Goal: Information Seeking & Learning: Learn about a topic

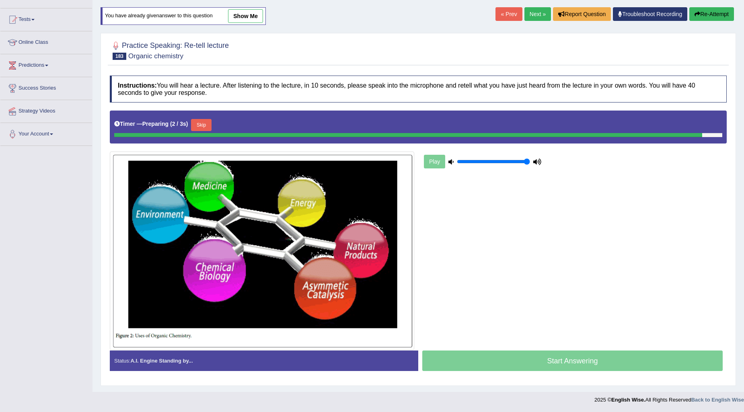
scroll to position [69, 0]
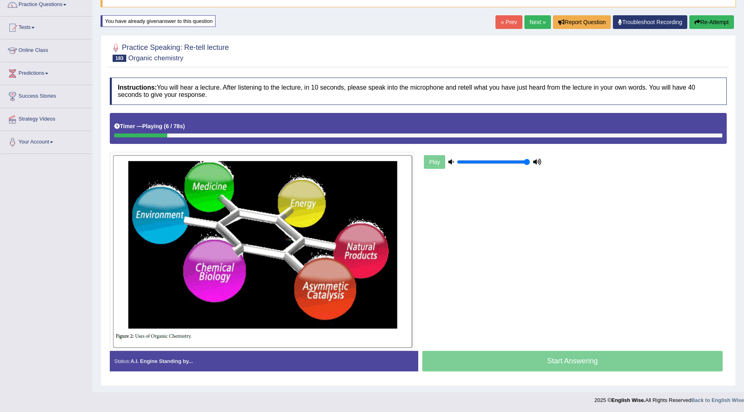
click at [539, 21] on link "Next »" at bounding box center [538, 22] width 27 height 14
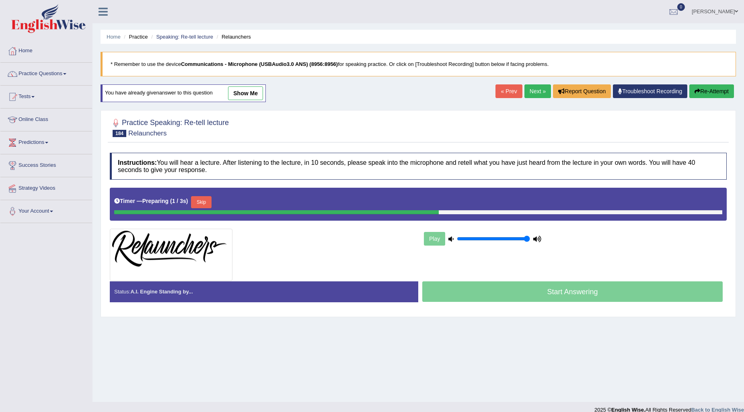
click at [531, 91] on link "Next »" at bounding box center [538, 91] width 27 height 14
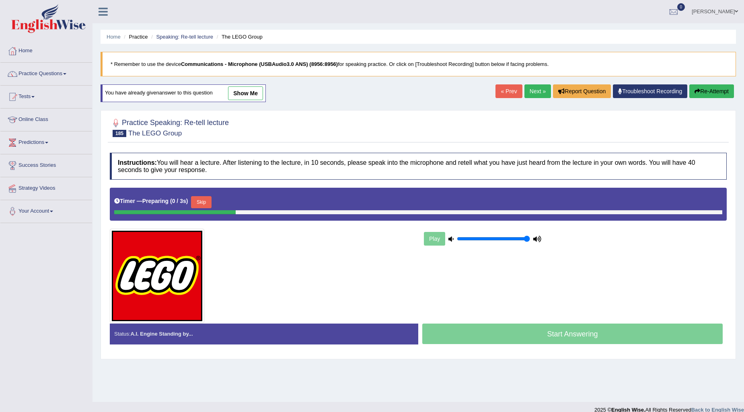
click at [531, 91] on link "Next »" at bounding box center [538, 91] width 27 height 14
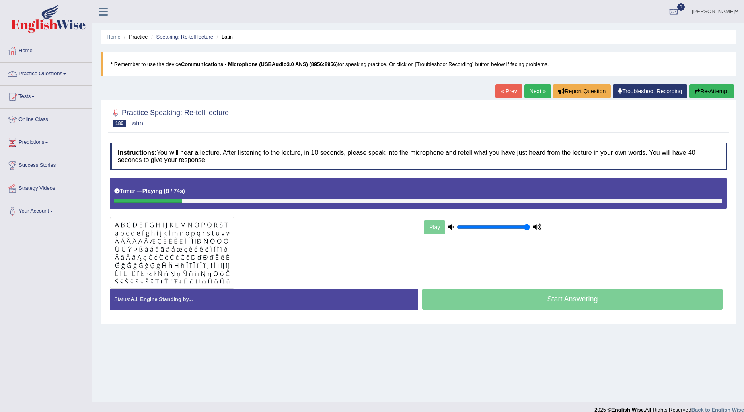
click at [722, 93] on button "Re-Attempt" at bounding box center [711, 91] width 45 height 14
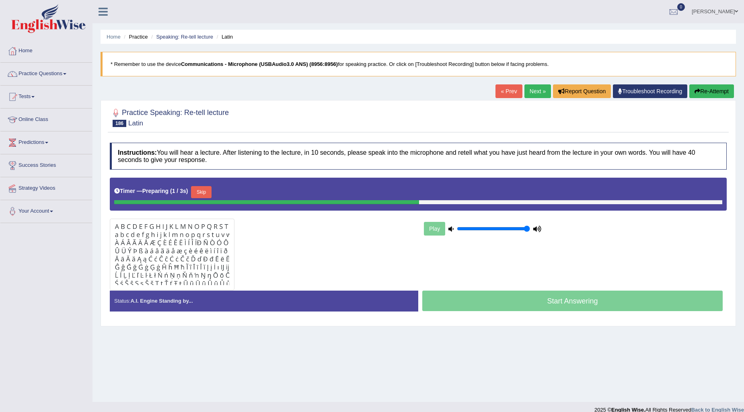
click at [207, 191] on button "Skip" at bounding box center [201, 192] width 20 height 12
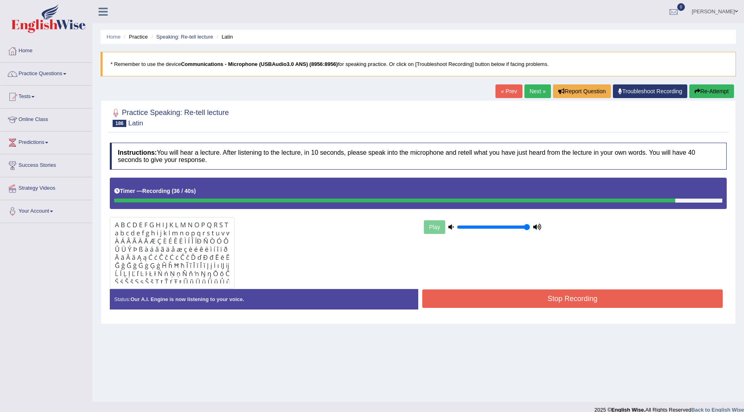
click at [559, 298] on button "Stop Recording" at bounding box center [572, 299] width 300 height 19
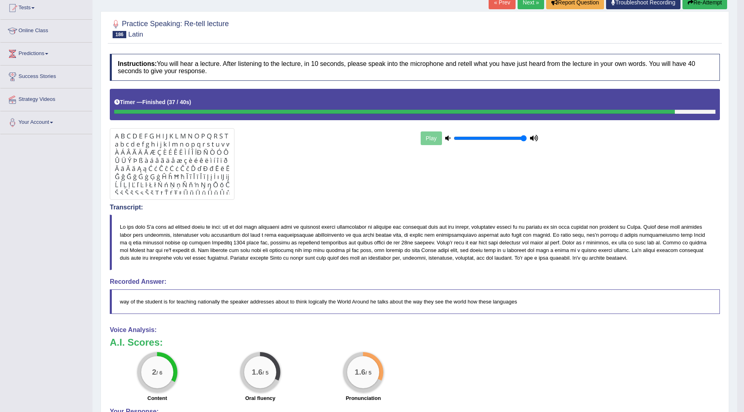
scroll to position [89, 0]
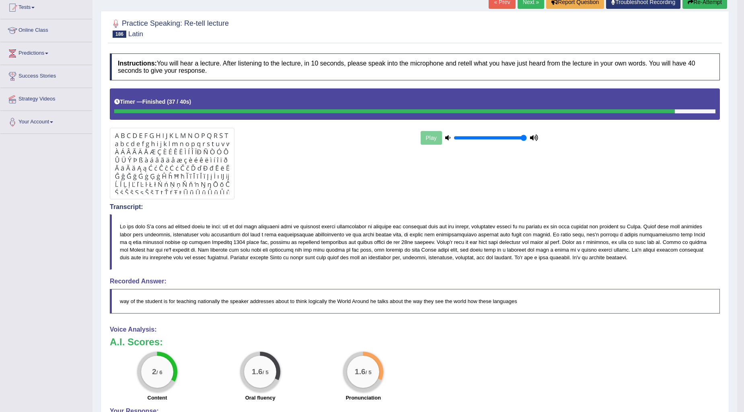
click at [360, 136] on div at bounding box center [260, 164] width 309 height 72
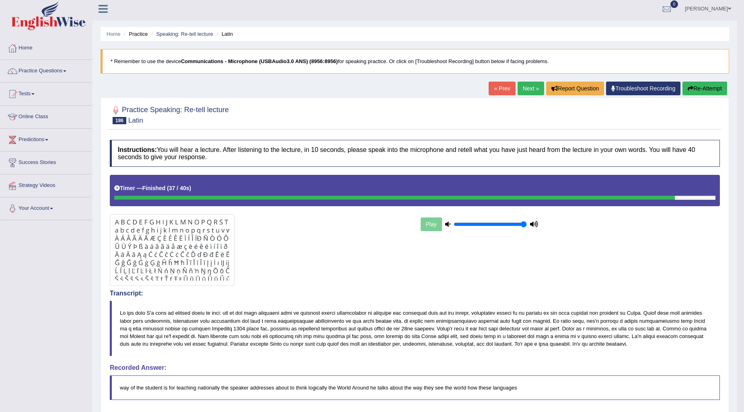
scroll to position [0, 0]
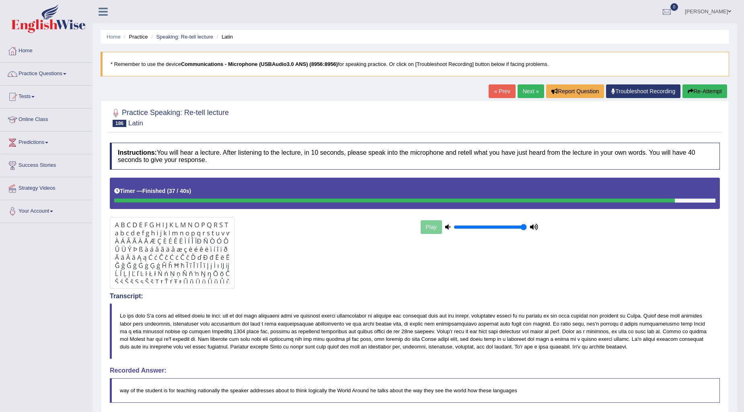
click at [702, 89] on button "Re-Attempt" at bounding box center [705, 91] width 45 height 14
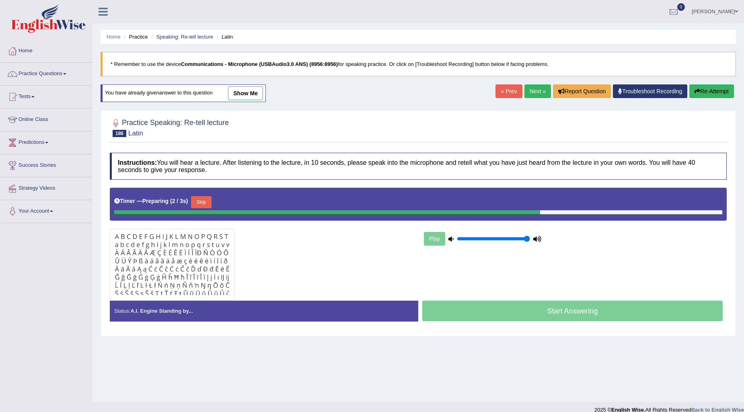
click at [200, 199] on button "Skip" at bounding box center [201, 202] width 20 height 12
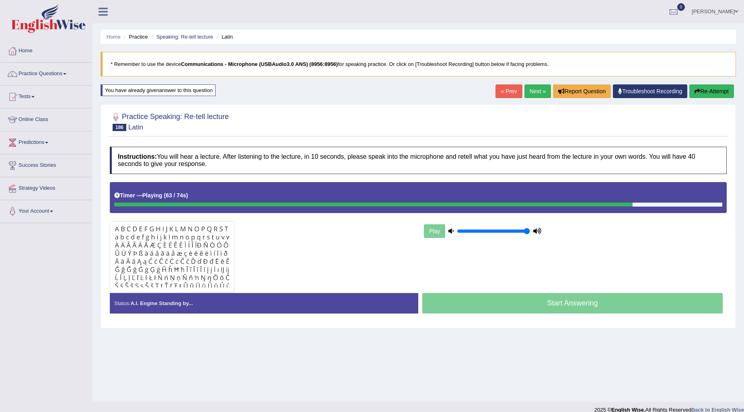
drag, startPoint x: 581, startPoint y: 91, endPoint x: 605, endPoint y: 100, distance: 25.2
click at [594, 310] on div "Start Answering" at bounding box center [572, 304] width 309 height 23
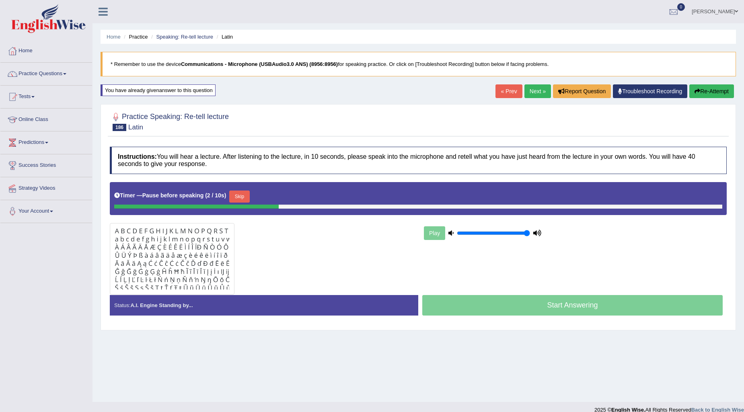
click at [234, 194] on button "Skip" at bounding box center [239, 197] width 20 height 12
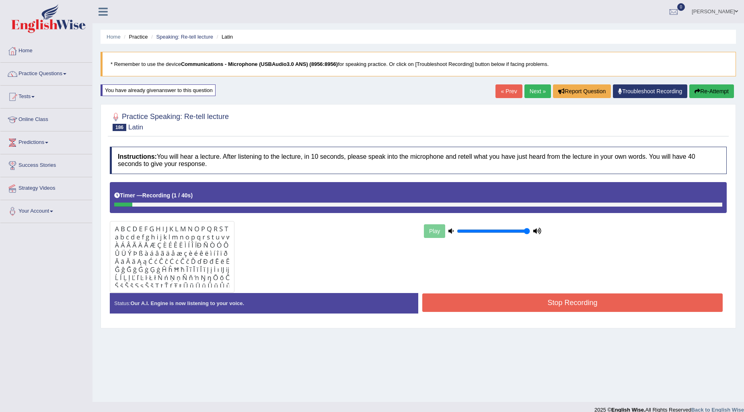
click at [468, 310] on button "Stop Recording" at bounding box center [572, 303] width 300 height 19
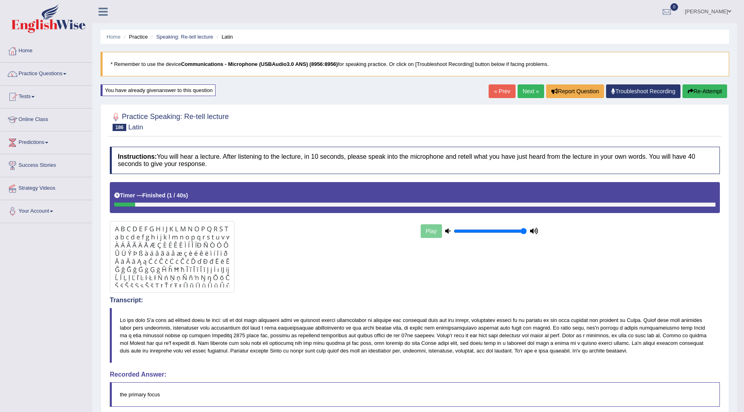
click at [49, 74] on link "Practice Questions" at bounding box center [46, 73] width 92 height 20
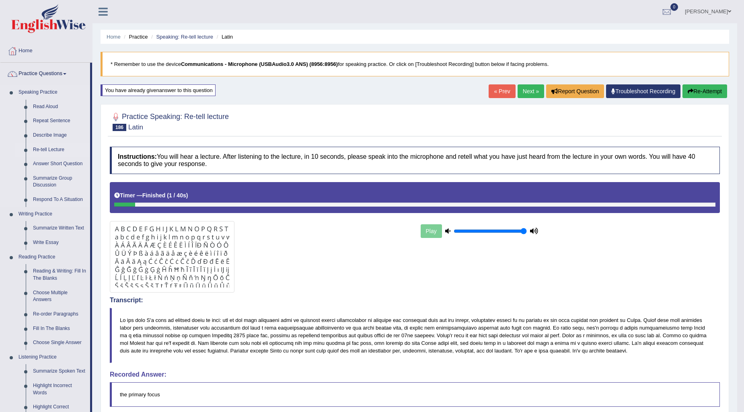
click at [41, 145] on link "Re-tell Lecture" at bounding box center [59, 150] width 61 height 14
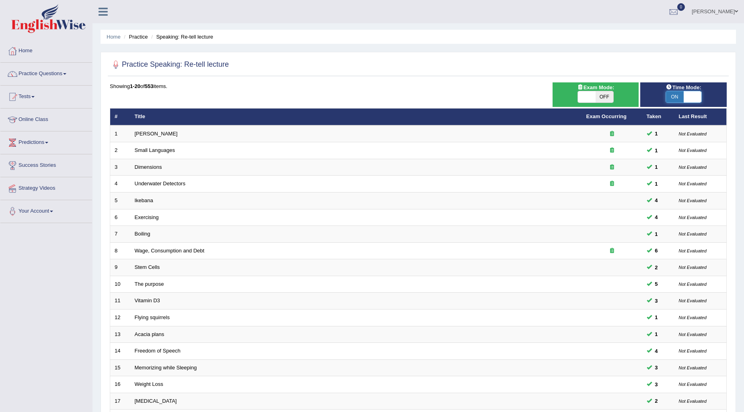
click at [687, 93] on span at bounding box center [693, 96] width 18 height 11
checkbox input "false"
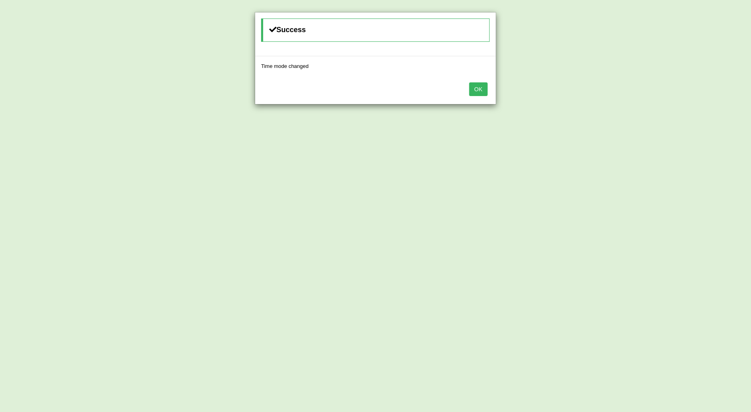
click at [471, 86] on button "OK" at bounding box center [478, 89] width 19 height 14
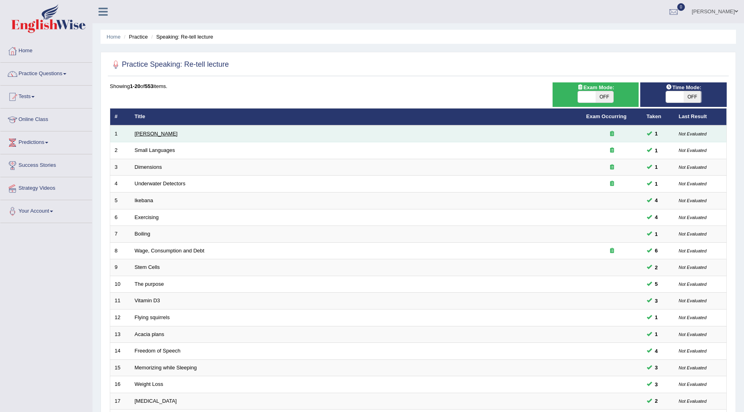
click at [136, 135] on link "Amory Lovins" at bounding box center [156, 134] width 43 height 6
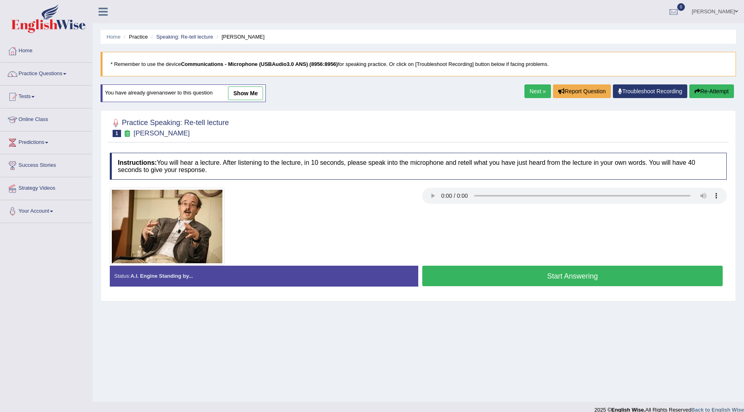
click at [256, 92] on link "show me" at bounding box center [245, 93] width 35 height 14
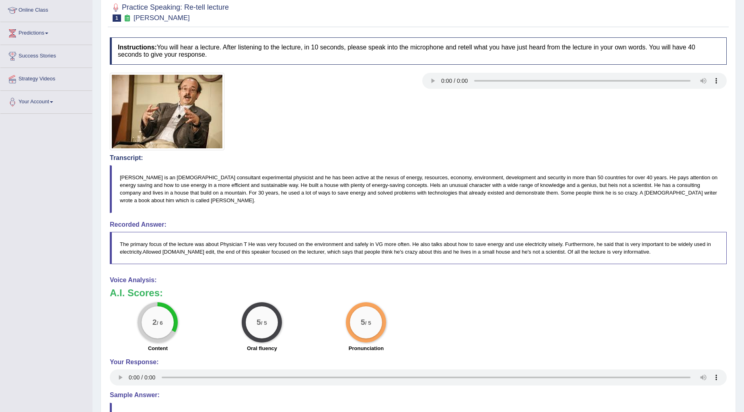
scroll to position [60, 0]
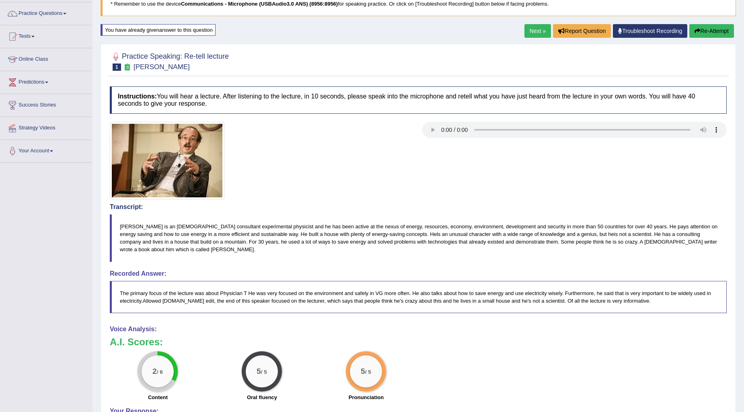
click at [528, 31] on link "Next »" at bounding box center [538, 31] width 27 height 14
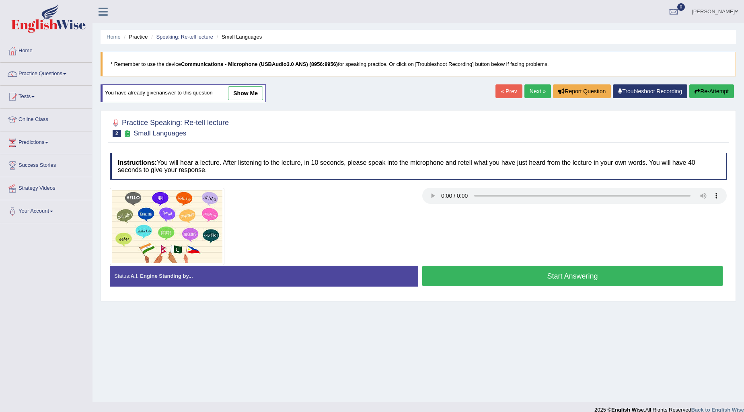
click at [549, 278] on button "Start Answering" at bounding box center [572, 276] width 300 height 21
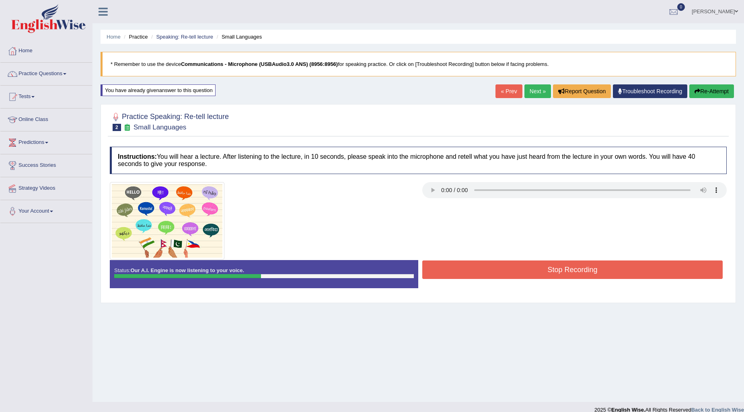
click at [613, 268] on button "Stop Recording" at bounding box center [572, 270] width 300 height 19
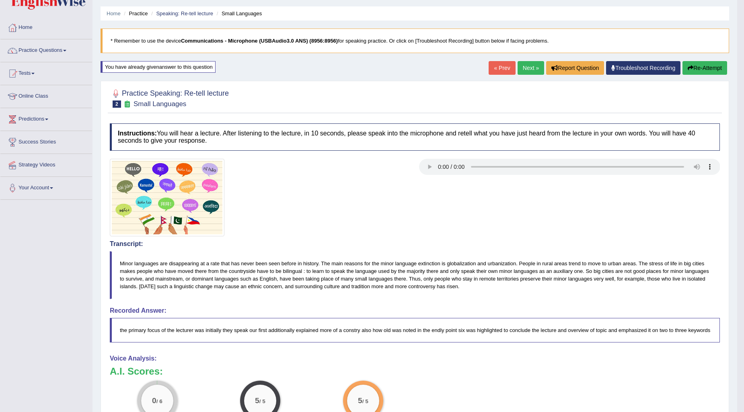
scroll to position [15, 0]
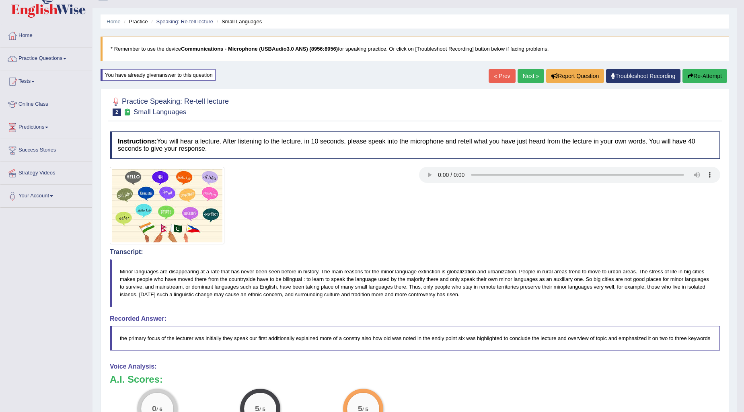
click at [528, 71] on link "Next »" at bounding box center [531, 76] width 27 height 14
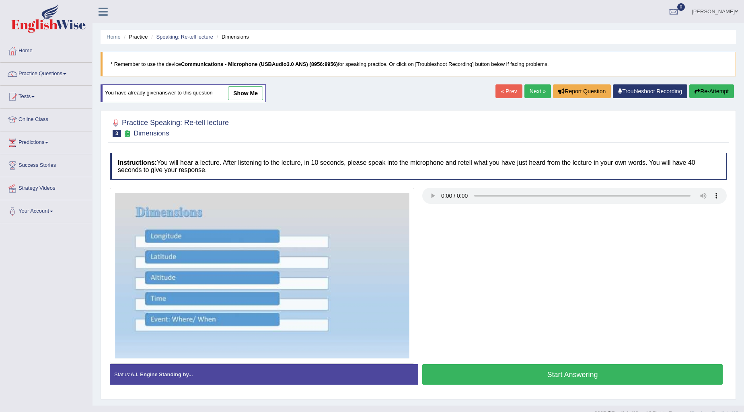
scroll to position [14, 0]
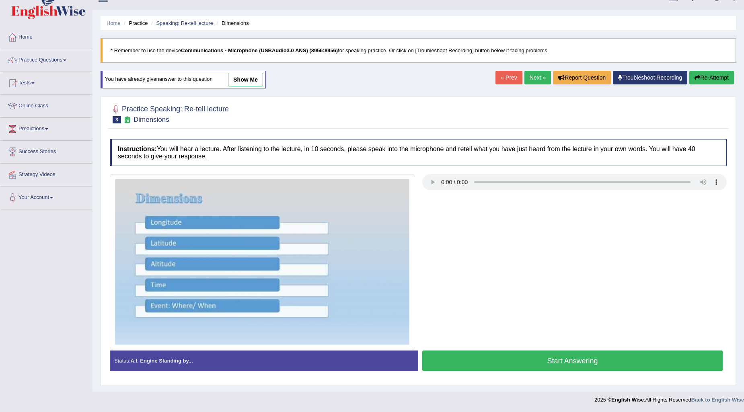
click at [255, 80] on link "show me" at bounding box center [245, 80] width 35 height 14
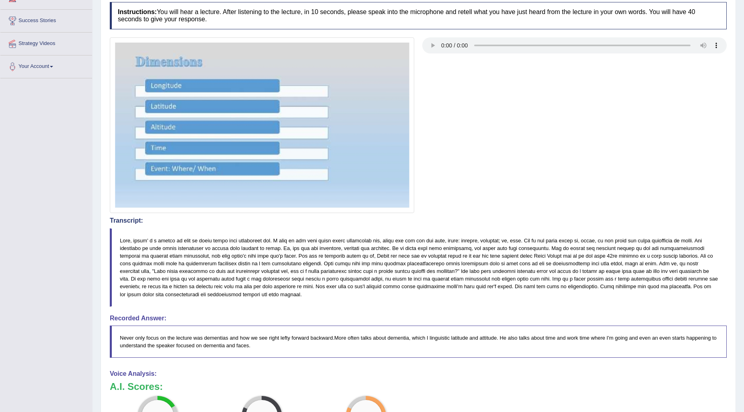
scroll to position [0, 0]
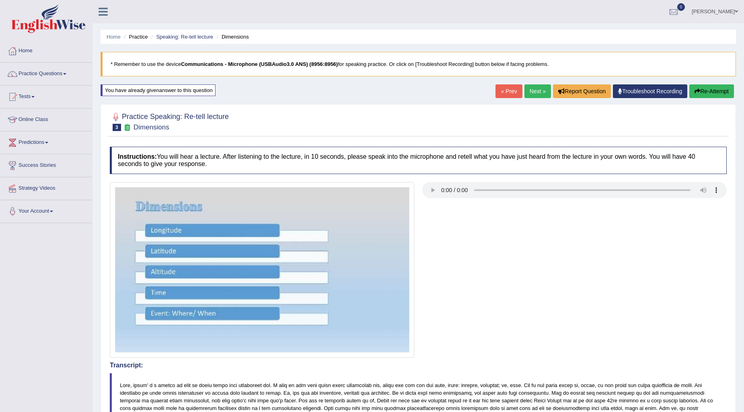
click at [707, 90] on button "Re-Attempt" at bounding box center [711, 91] width 45 height 14
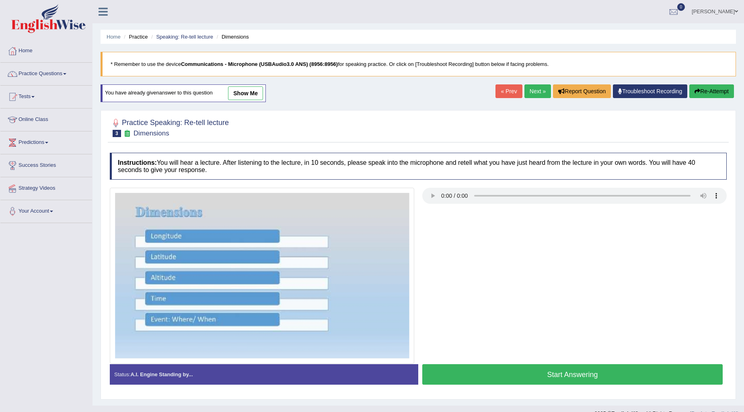
click at [716, 89] on button "Re-Attempt" at bounding box center [711, 91] width 45 height 14
click at [533, 93] on link "Next »" at bounding box center [538, 91] width 27 height 14
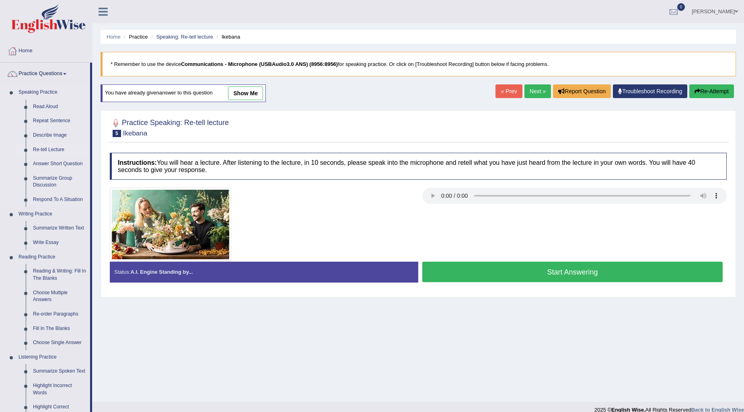
click at [49, 146] on link "Re-tell Lecture" at bounding box center [59, 150] width 61 height 14
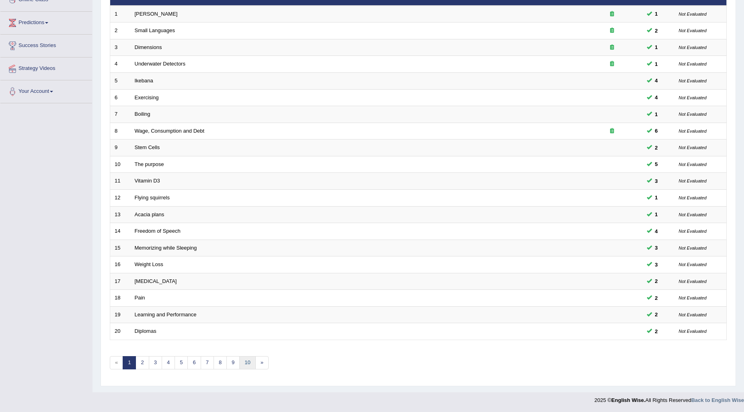
click at [250, 365] on link "10" at bounding box center [247, 362] width 16 height 13
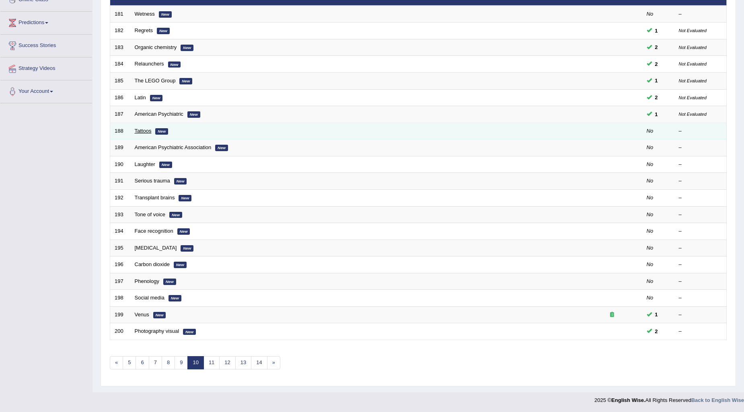
click at [138, 131] on link "Tattoos" at bounding box center [143, 131] width 17 height 6
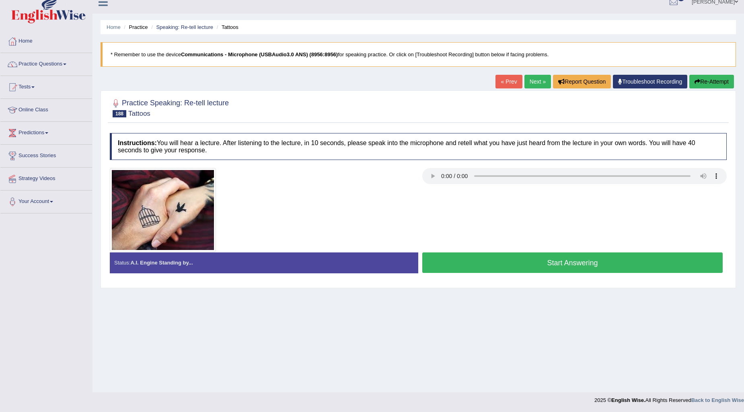
click at [597, 266] on button "Start Answering" at bounding box center [572, 263] width 300 height 21
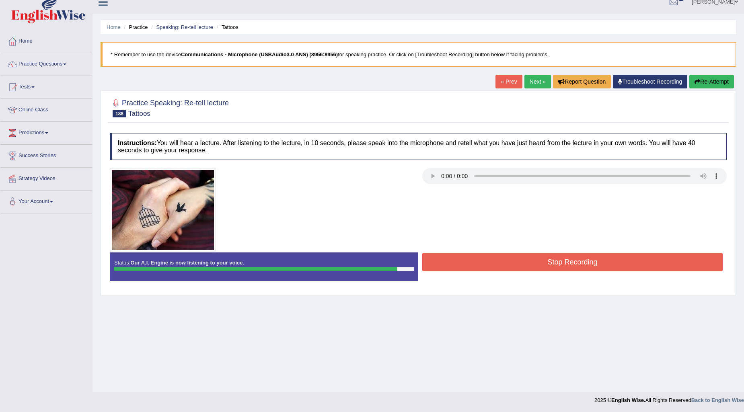
click at [600, 259] on button "Stop Recording" at bounding box center [572, 262] width 300 height 19
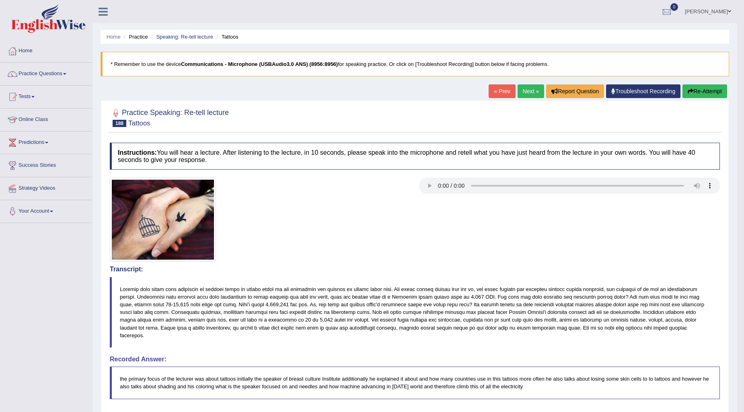
click at [528, 91] on link "Next »" at bounding box center [531, 91] width 27 height 14
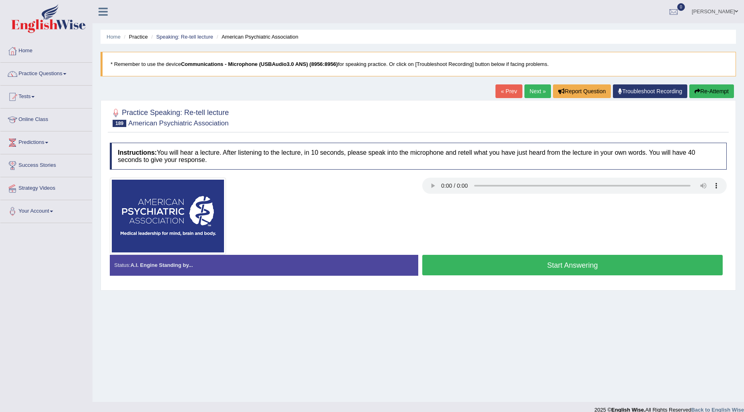
click at [534, 93] on link "Next »" at bounding box center [538, 91] width 27 height 14
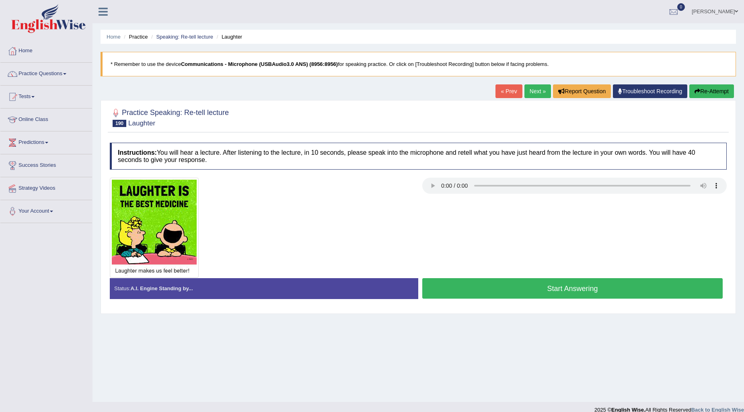
click at [560, 294] on button "Start Answering" at bounding box center [572, 288] width 300 height 21
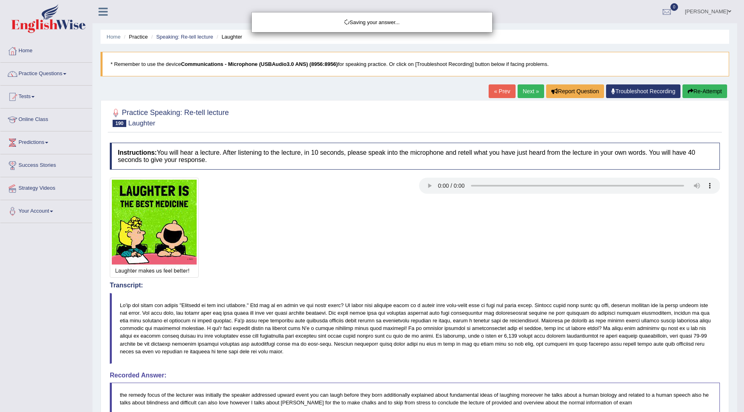
click at [628, 283] on body "Toggle navigation Home Practice Questions Speaking Practice Read Aloud Repeat S…" at bounding box center [372, 206] width 744 height 412
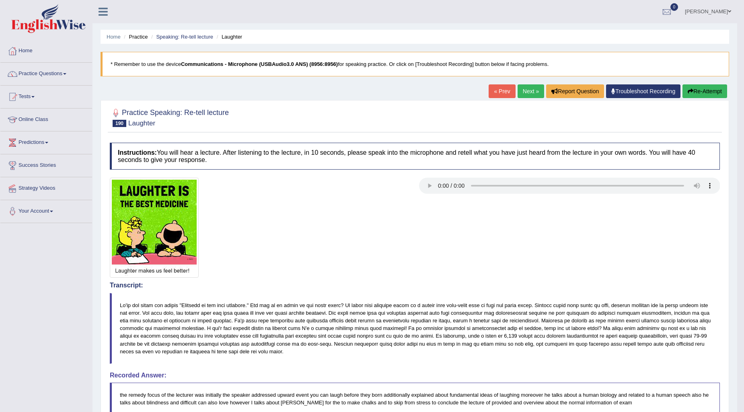
click at [527, 95] on link "Next »" at bounding box center [531, 91] width 27 height 14
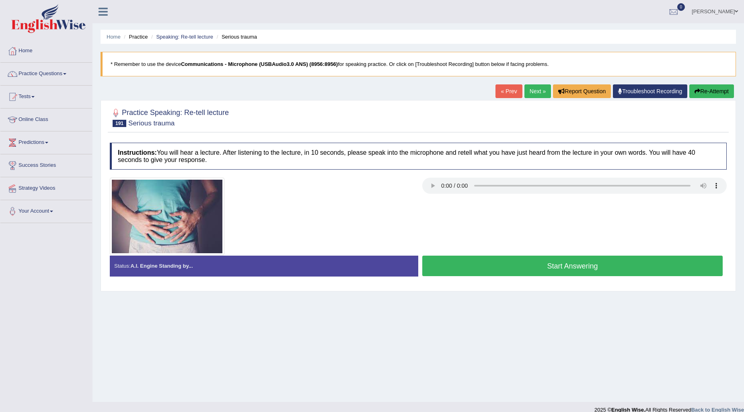
click at [708, 94] on button "Re-Attempt" at bounding box center [711, 91] width 45 height 14
click at [599, 266] on button "Start Answering" at bounding box center [572, 266] width 300 height 21
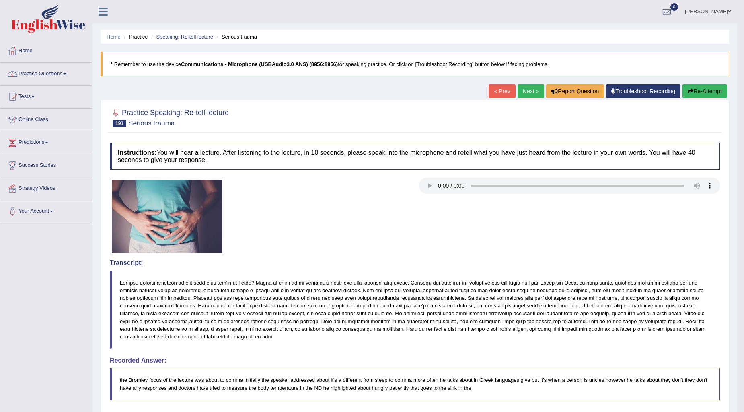
click at [522, 97] on link "Next »" at bounding box center [531, 91] width 27 height 14
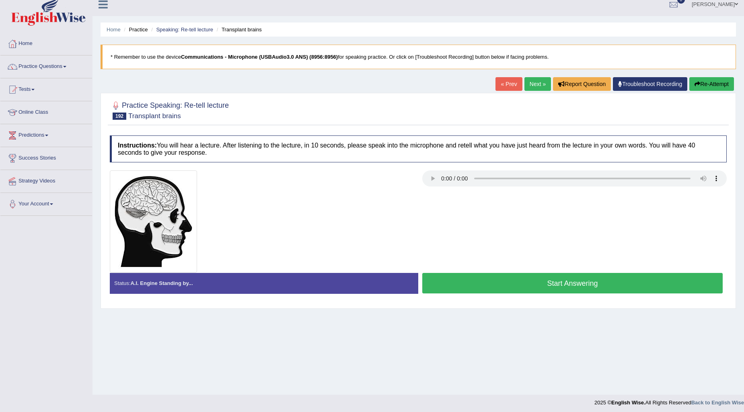
scroll to position [10, 0]
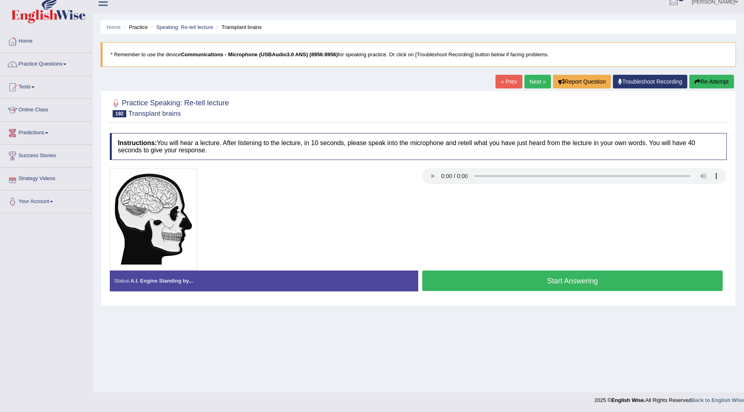
click at [475, 278] on button "Start Answering" at bounding box center [572, 281] width 300 height 21
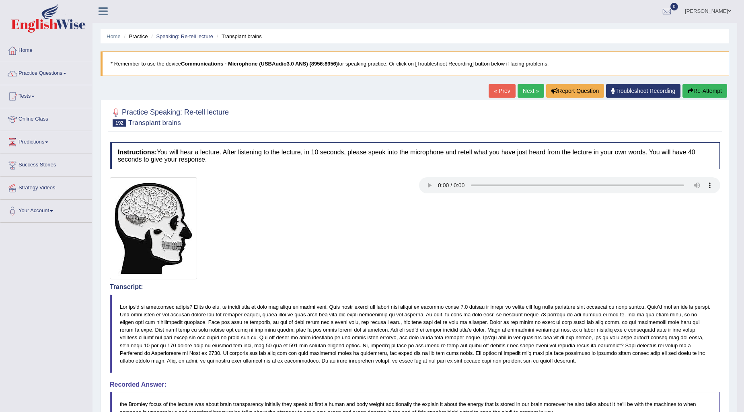
scroll to position [0, 0]
click at [529, 93] on link "Next »" at bounding box center [531, 91] width 27 height 14
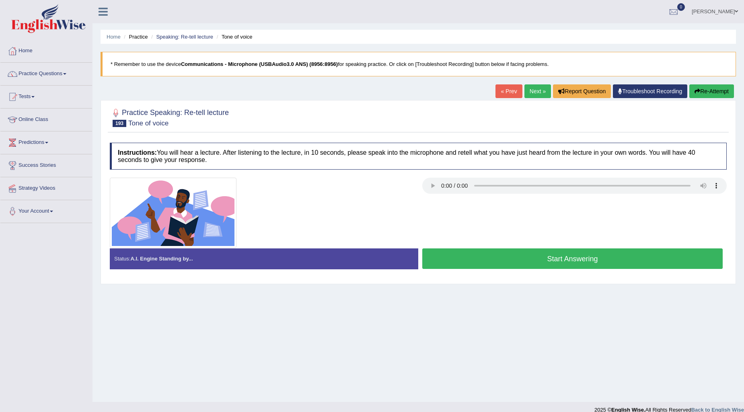
click at [597, 260] on button "Start Answering" at bounding box center [572, 259] width 300 height 21
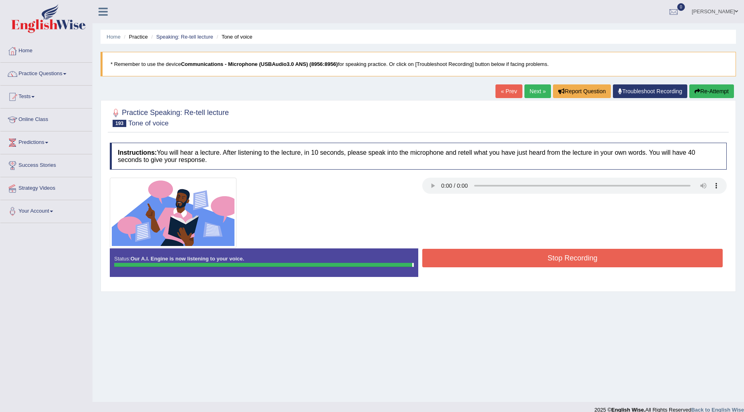
click at [608, 252] on button "Stop Recording" at bounding box center [572, 258] width 300 height 19
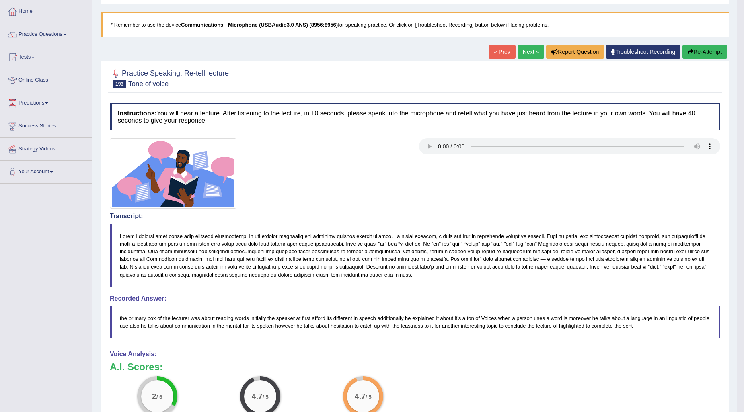
scroll to position [27, 0]
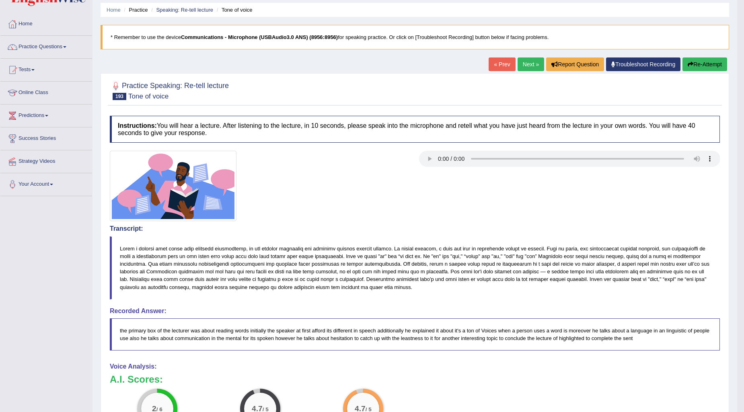
click at [525, 60] on link "Next »" at bounding box center [531, 65] width 27 height 14
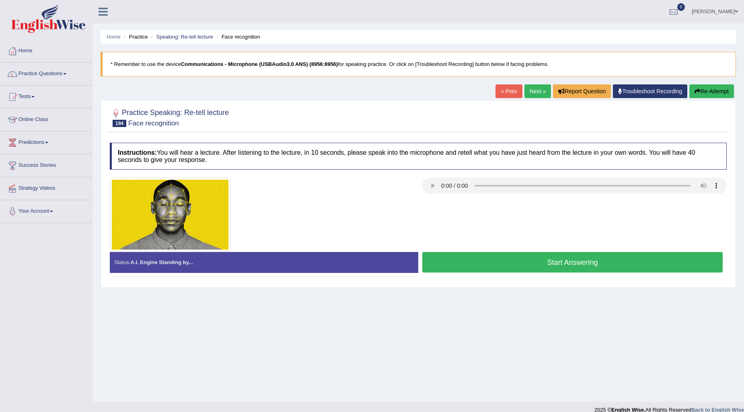
click at [554, 263] on button "Start Answering" at bounding box center [572, 262] width 300 height 21
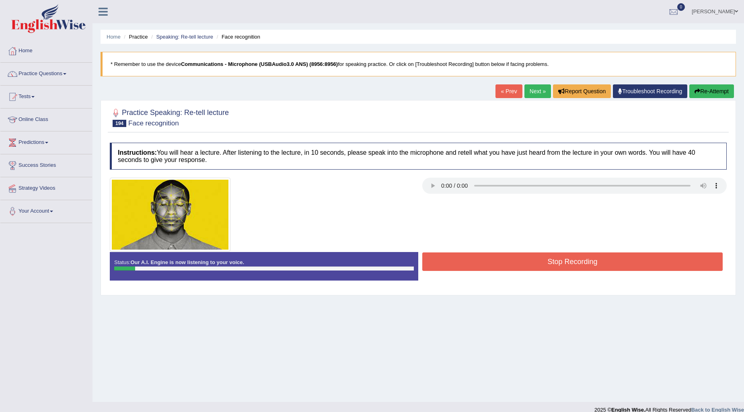
click at [726, 88] on button "Re-Attempt" at bounding box center [711, 91] width 45 height 14
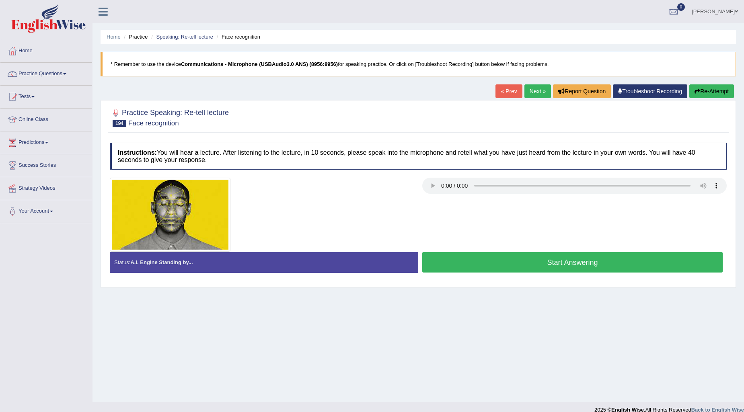
click at [566, 264] on button "Start Answering" at bounding box center [572, 262] width 300 height 21
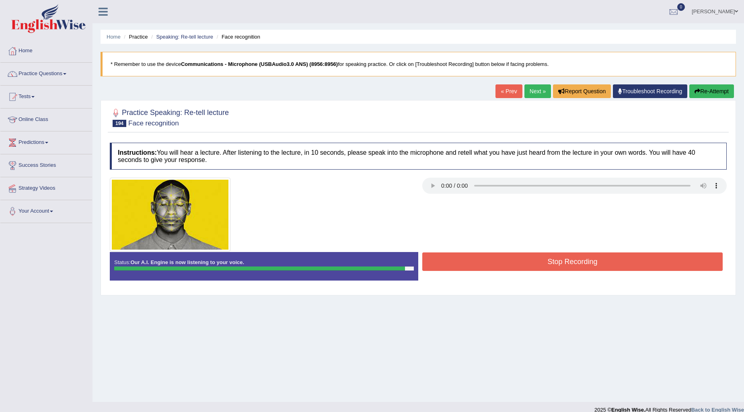
click at [568, 267] on button "Stop Recording" at bounding box center [572, 262] width 300 height 19
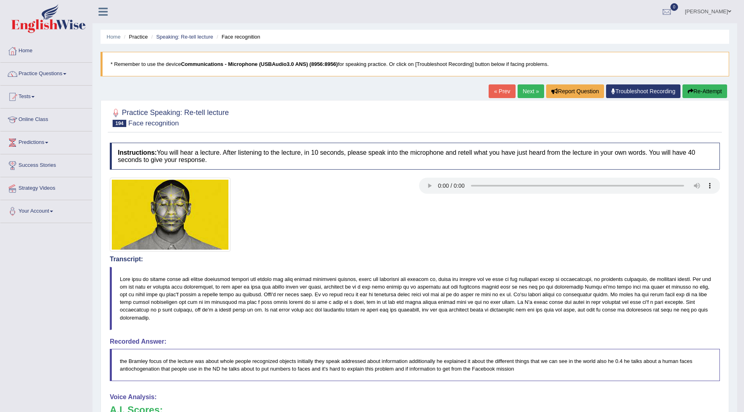
click at [521, 93] on link "Next »" at bounding box center [531, 91] width 27 height 14
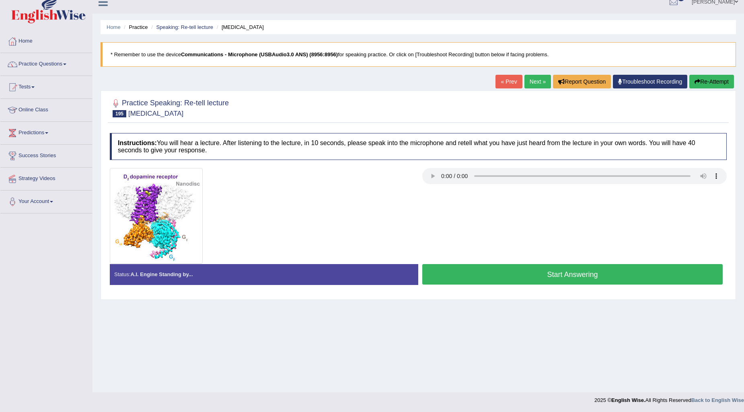
click at [706, 77] on button "Re-Attempt" at bounding box center [711, 82] width 45 height 14
click at [512, 273] on button "Start Answering" at bounding box center [572, 274] width 300 height 21
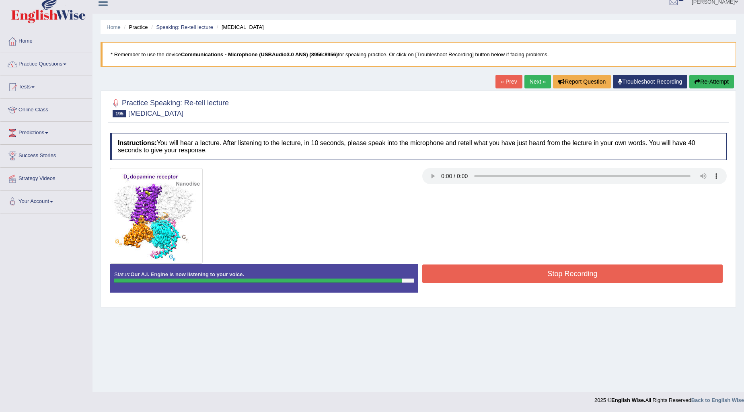
click at [513, 272] on button "Stop Recording" at bounding box center [572, 274] width 300 height 19
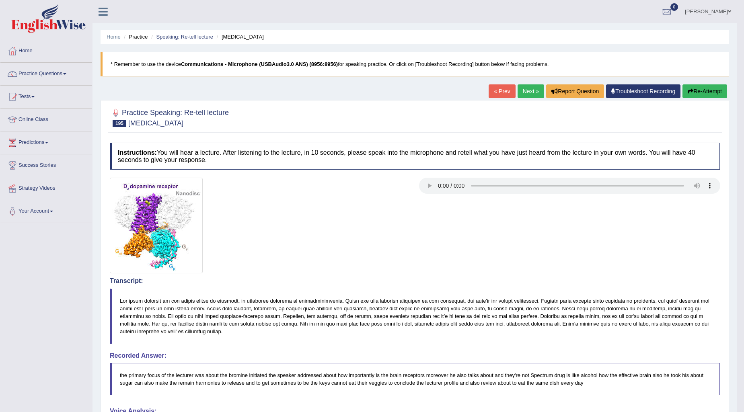
click at [526, 97] on link "Next »" at bounding box center [531, 91] width 27 height 14
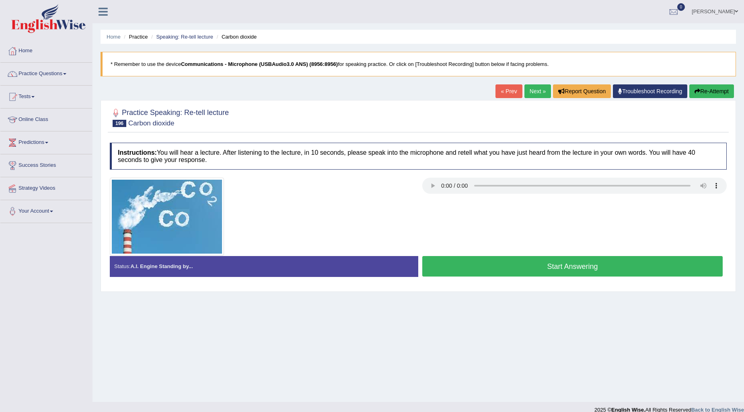
click at [516, 93] on link "« Prev" at bounding box center [509, 91] width 27 height 14
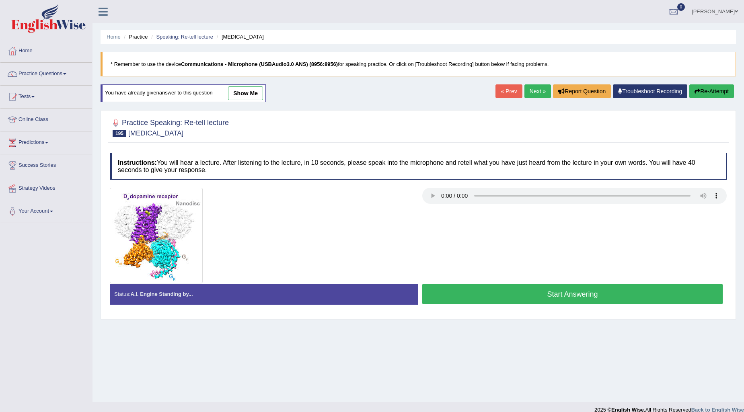
click at [251, 98] on link "show me" at bounding box center [245, 93] width 35 height 14
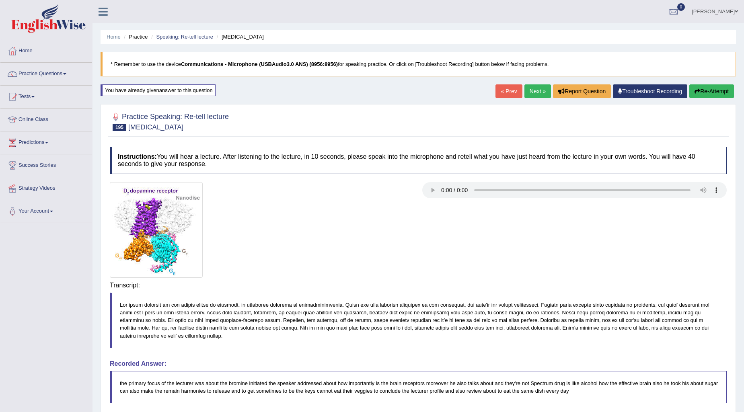
click at [254, 95] on div "Home Practice Speaking: Re-tell lecture Dopamine * Remember to use the device C…" at bounding box center [419, 281] width 652 height 562
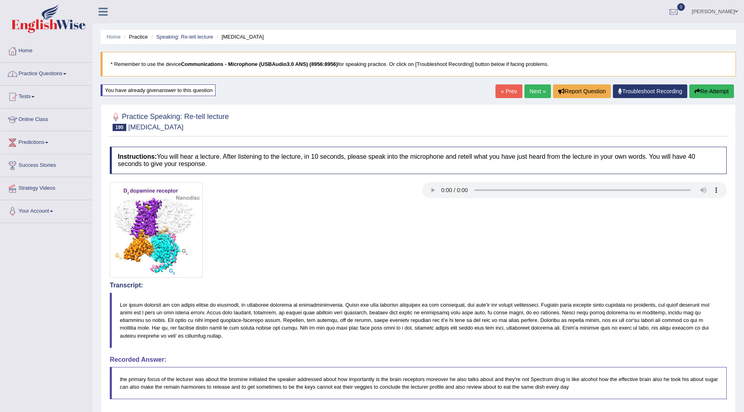
click at [66, 72] on link "Practice Questions" at bounding box center [46, 73] width 92 height 20
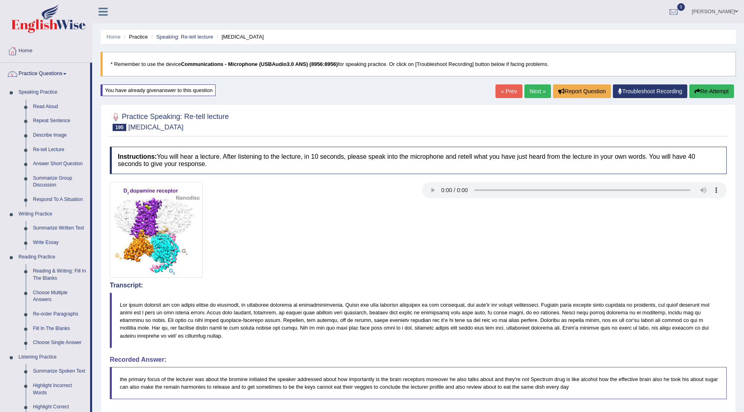
drag, startPoint x: 461, startPoint y: 214, endPoint x: 531, endPoint y: 162, distance: 87.7
click at [461, 211] on div at bounding box center [418, 230] width 625 height 96
click at [720, 94] on button "Re-Attempt" at bounding box center [711, 91] width 45 height 14
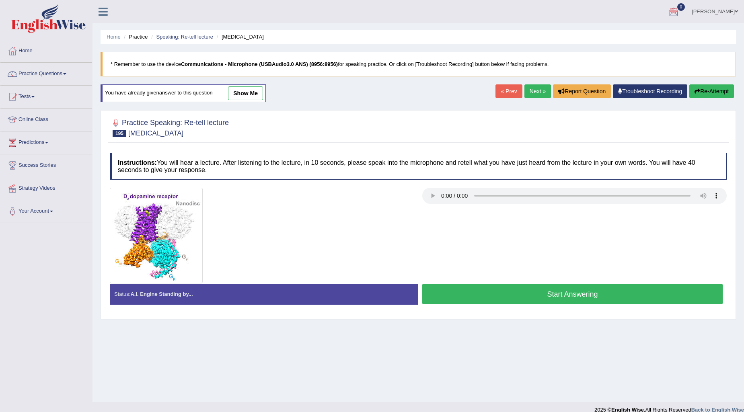
click at [584, 288] on button "Start Answering" at bounding box center [572, 294] width 300 height 21
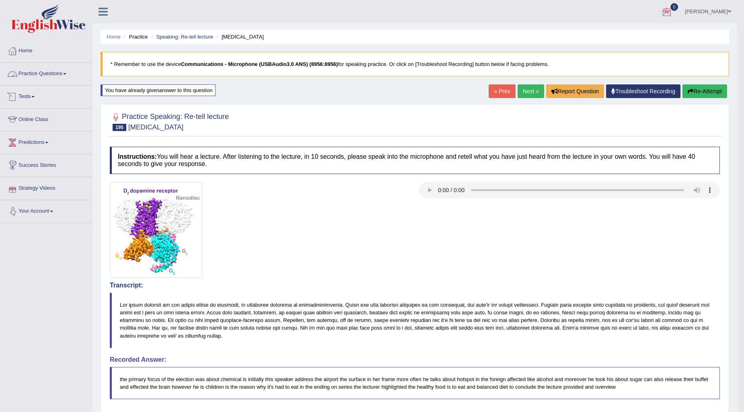
click at [64, 66] on link "Practice Questions" at bounding box center [46, 73] width 92 height 20
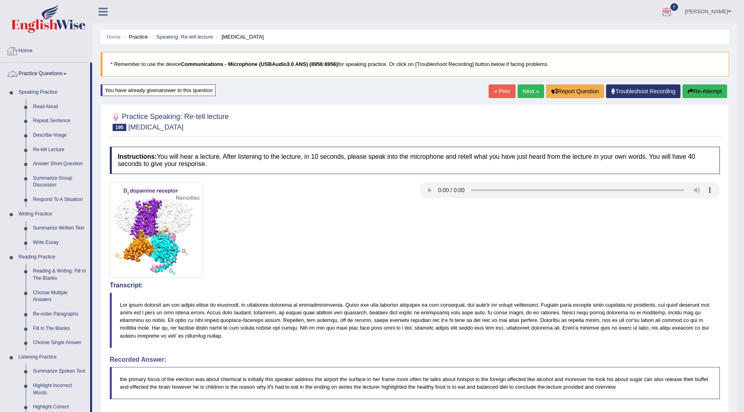
click at [25, 50] on link "Home" at bounding box center [46, 50] width 92 height 20
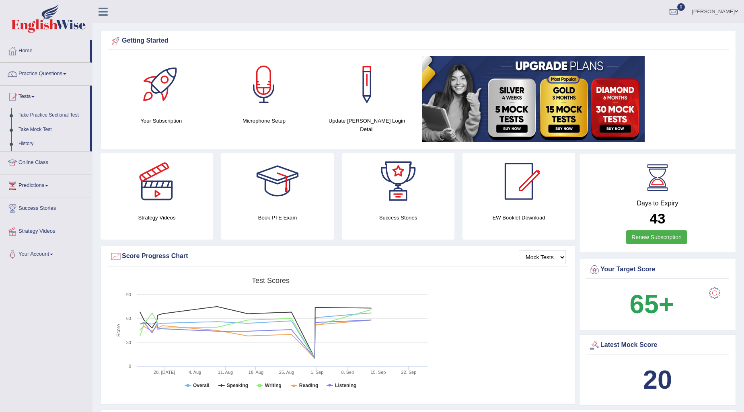
click at [28, 99] on link "Tests" at bounding box center [45, 96] width 90 height 20
click at [58, 72] on link "Practice Questions" at bounding box center [46, 73] width 92 height 20
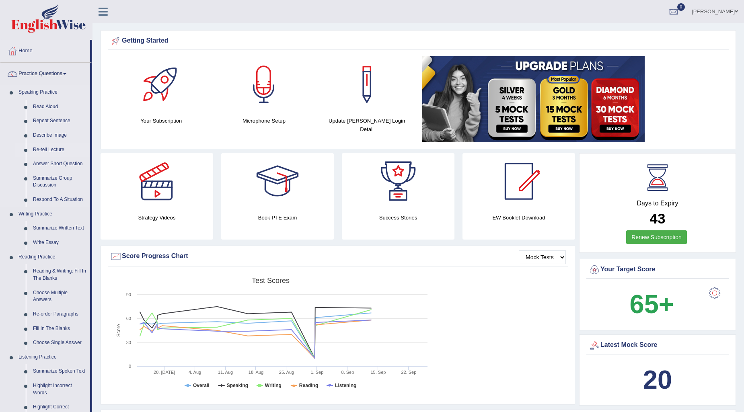
click at [55, 150] on link "Re-tell Lecture" at bounding box center [59, 150] width 61 height 14
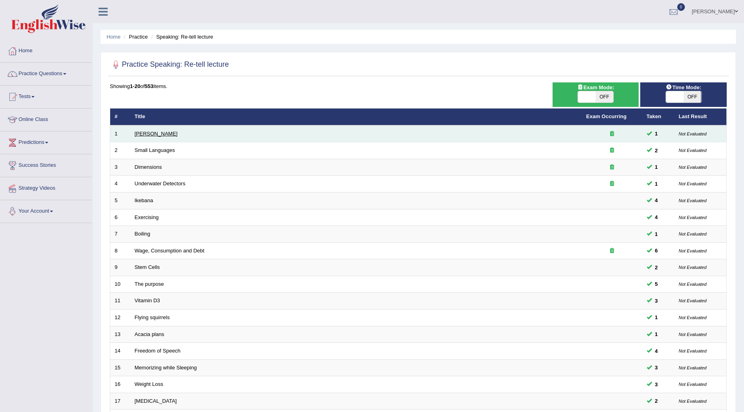
click at [158, 134] on link "[PERSON_NAME]" at bounding box center [156, 134] width 43 height 6
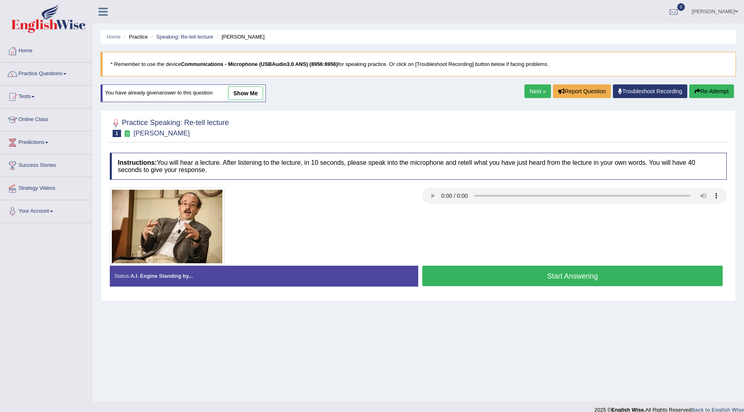
click at [498, 279] on button "Start Answering" at bounding box center [572, 276] width 300 height 21
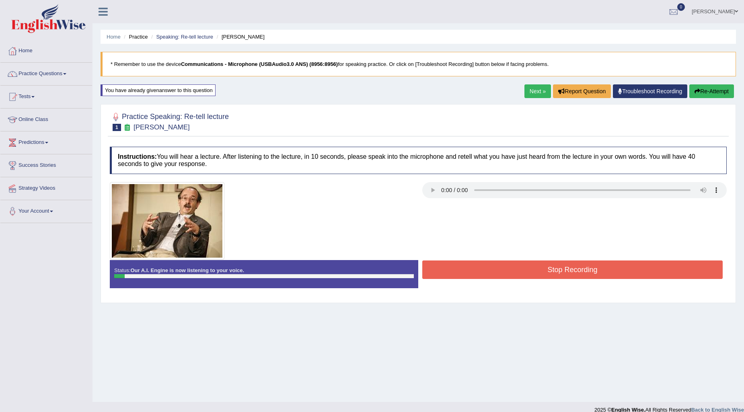
click at [550, 268] on button "Stop Recording" at bounding box center [572, 270] width 300 height 19
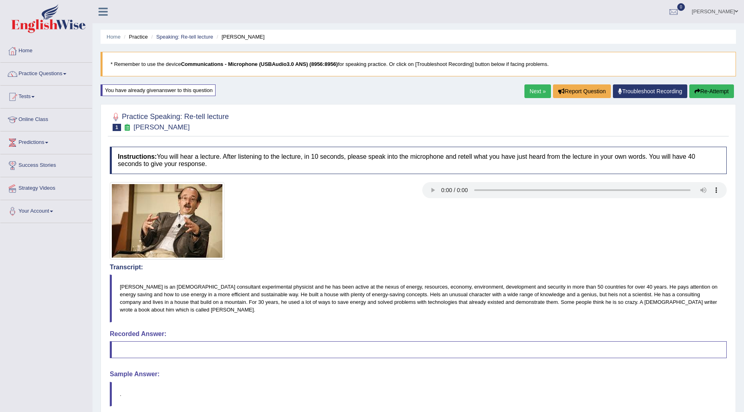
click at [705, 85] on button "Re-Attempt" at bounding box center [711, 91] width 45 height 14
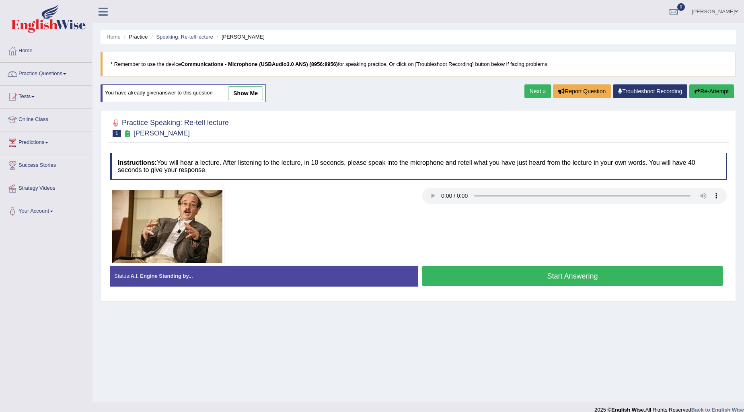
click at [485, 280] on button "Start Answering" at bounding box center [572, 276] width 300 height 21
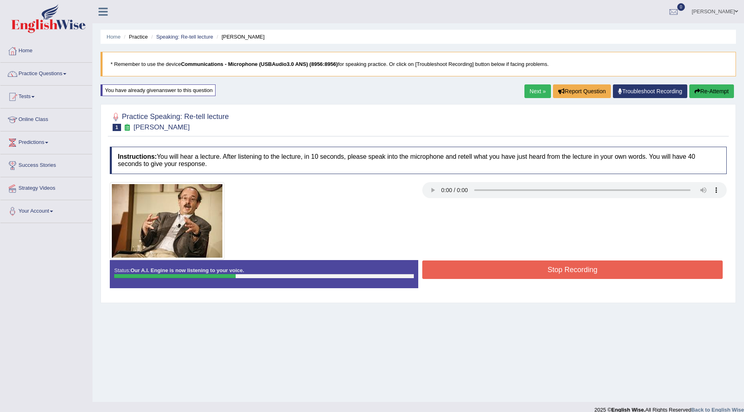
click at [505, 273] on button "Stop Recording" at bounding box center [572, 270] width 300 height 19
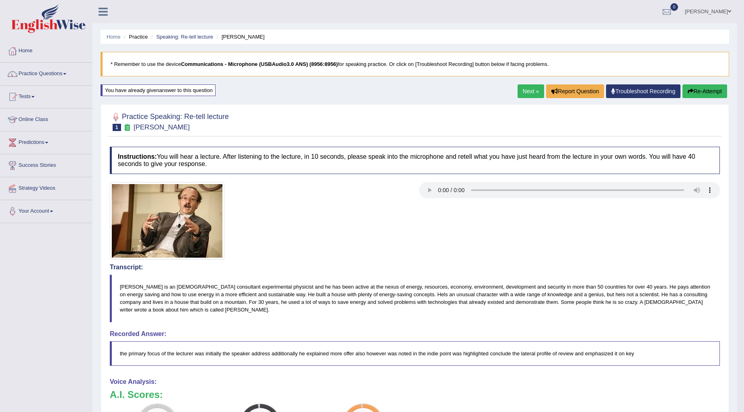
click at [690, 91] on icon "button" at bounding box center [691, 91] width 6 height 6
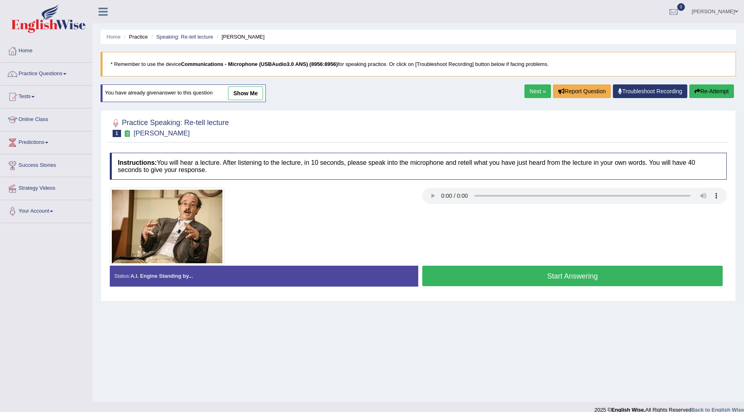
click at [469, 269] on button "Start Answering" at bounding box center [572, 276] width 300 height 21
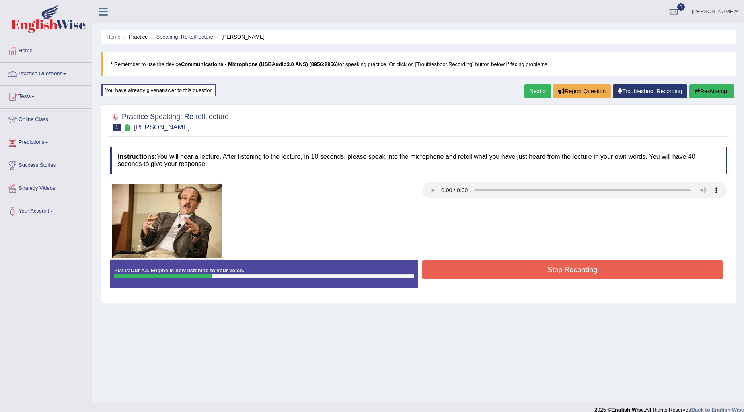
click at [471, 269] on button "Stop Recording" at bounding box center [572, 270] width 300 height 19
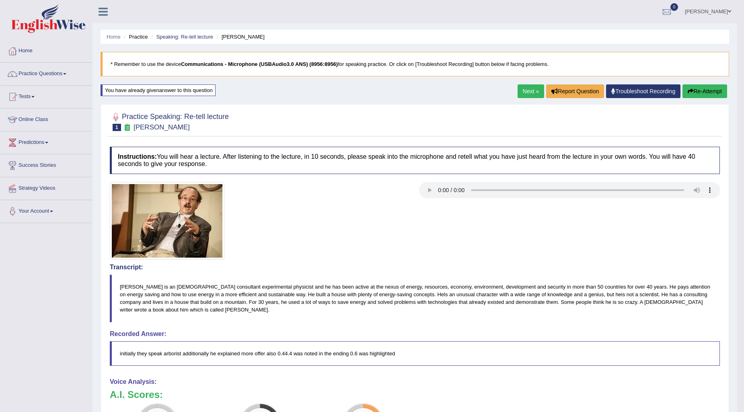
click at [690, 89] on icon "button" at bounding box center [691, 91] width 6 height 6
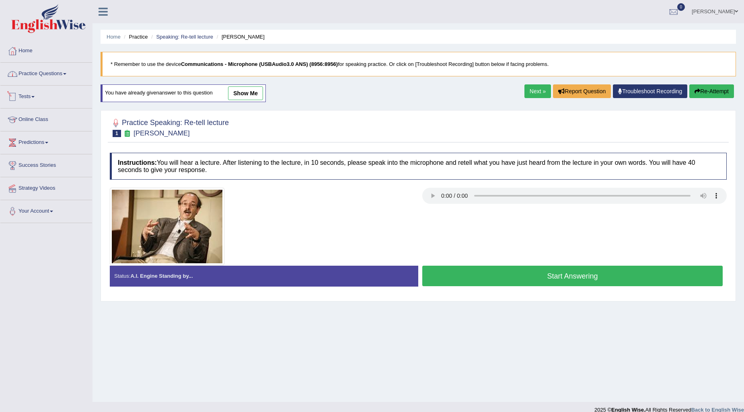
click at [31, 95] on link "Tests" at bounding box center [46, 96] width 92 height 20
click at [23, 133] on link "Take Mock Test" at bounding box center [52, 130] width 75 height 14
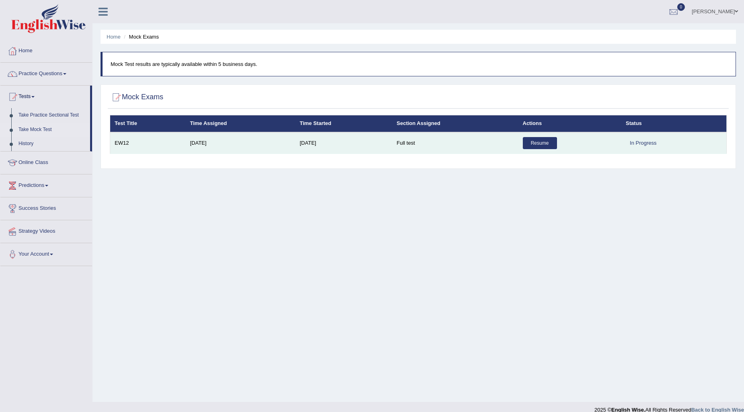
click at [535, 142] on link "Resume" at bounding box center [540, 143] width 34 height 12
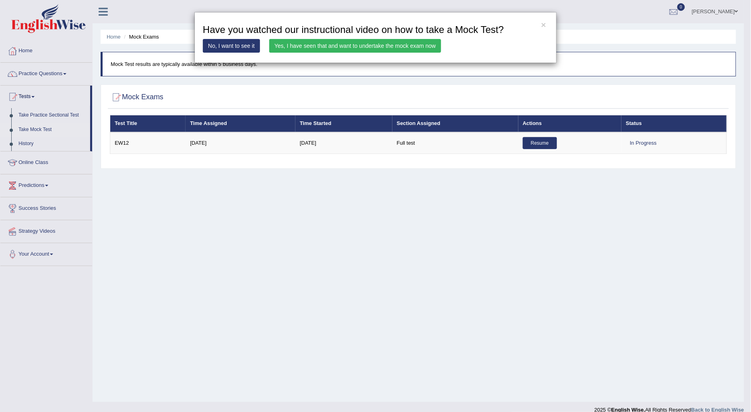
click at [162, 80] on div "× Have you watched our instructional video on how to take a Mock Test? No, I wa…" at bounding box center [375, 206] width 751 height 412
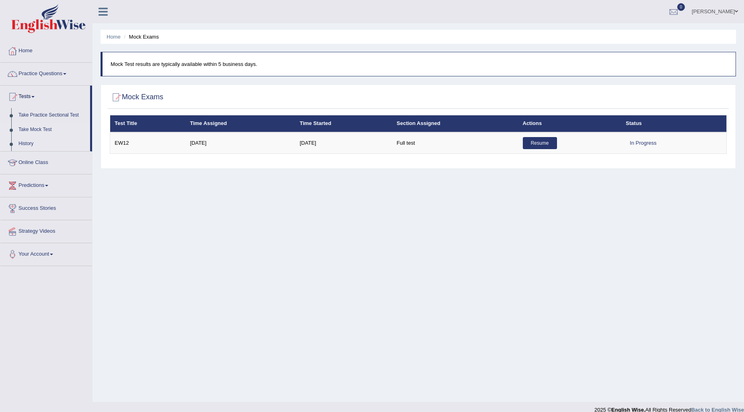
click at [28, 144] on link "History" at bounding box center [52, 144] width 75 height 14
click at [51, 113] on link "Take Practice Sectional Test" at bounding box center [52, 115] width 75 height 14
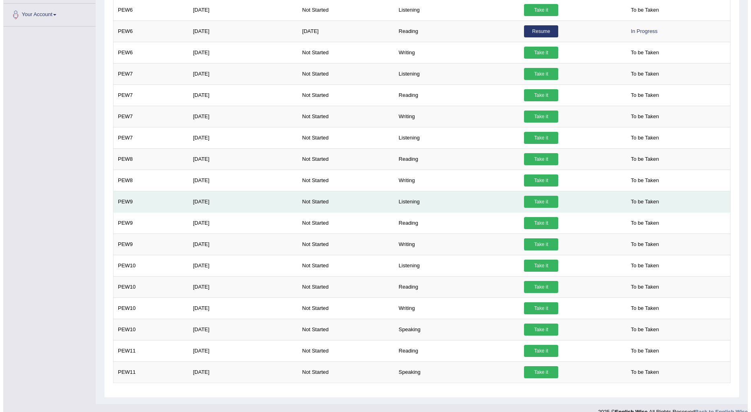
scroll to position [253, 0]
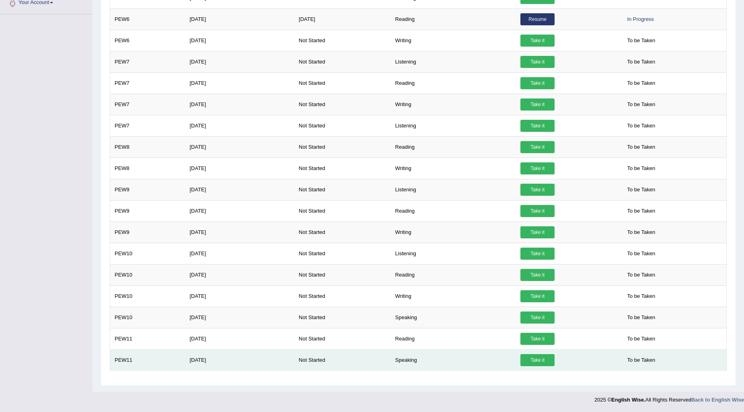
click at [538, 361] on link "Take it" at bounding box center [538, 360] width 34 height 12
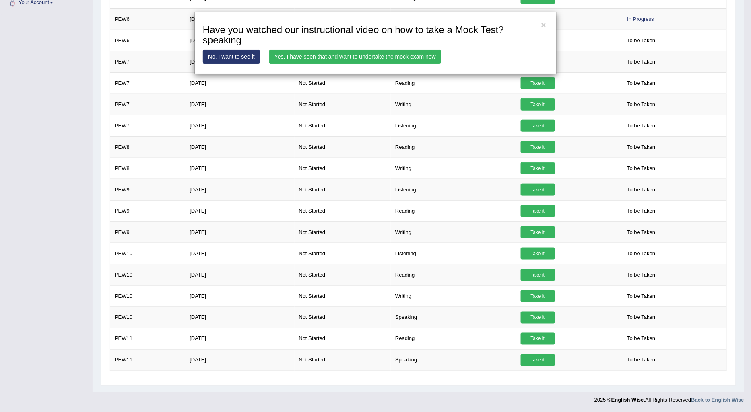
click at [349, 55] on link "Yes, I have seen that and want to undertake the mock exam now" at bounding box center [355, 57] width 172 height 14
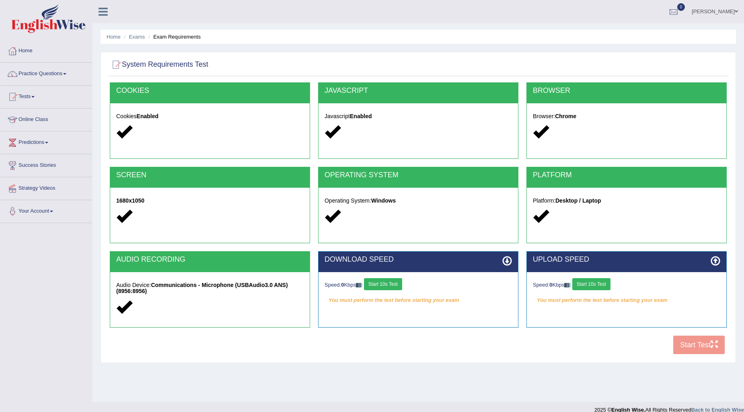
click at [385, 286] on button "Start 10s Test" at bounding box center [383, 284] width 38 height 12
click at [593, 285] on button "Start 10s Test" at bounding box center [591, 284] width 38 height 12
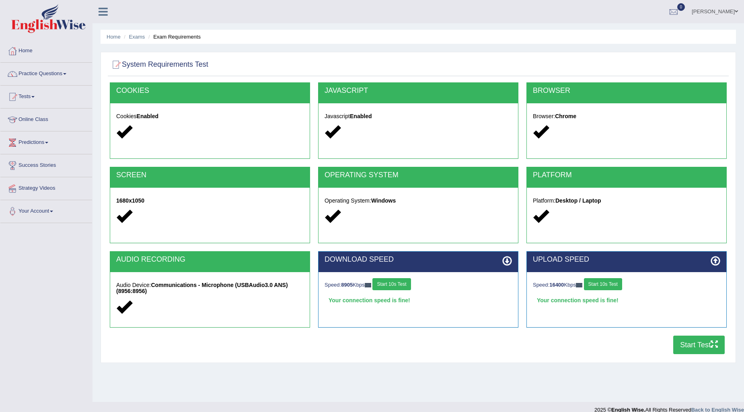
click at [694, 346] on button "Start Test" at bounding box center [698, 345] width 51 height 19
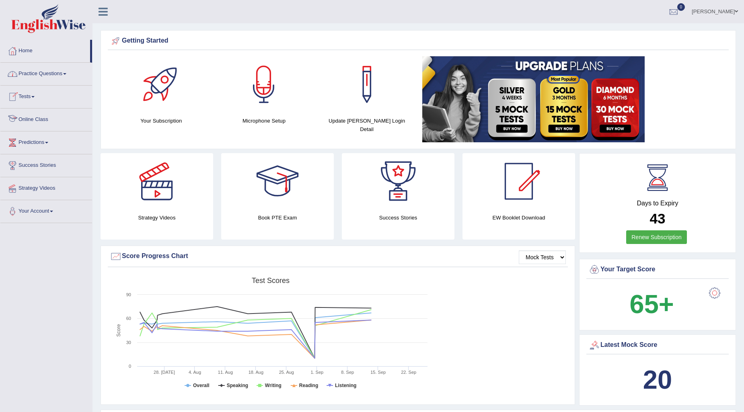
click at [35, 93] on link "Tests" at bounding box center [46, 96] width 92 height 20
click at [30, 127] on link "Take Mock Test" at bounding box center [52, 130] width 75 height 14
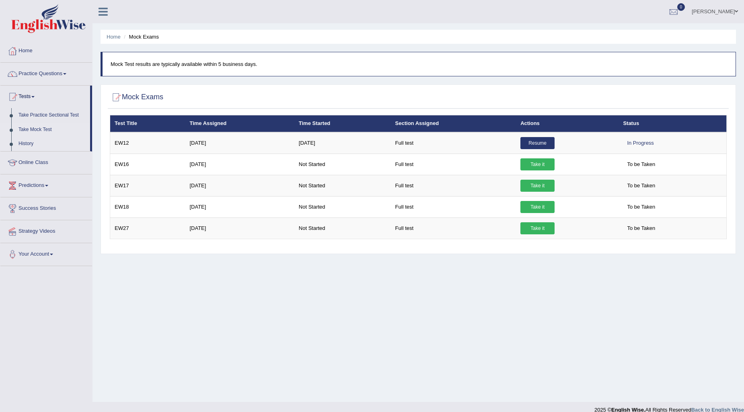
click at [22, 142] on link "History" at bounding box center [52, 144] width 75 height 14
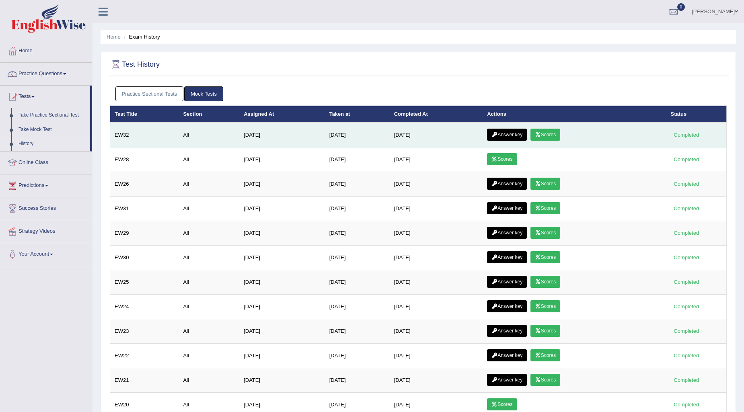
click at [552, 134] on link "Scores" at bounding box center [546, 135] width 30 height 12
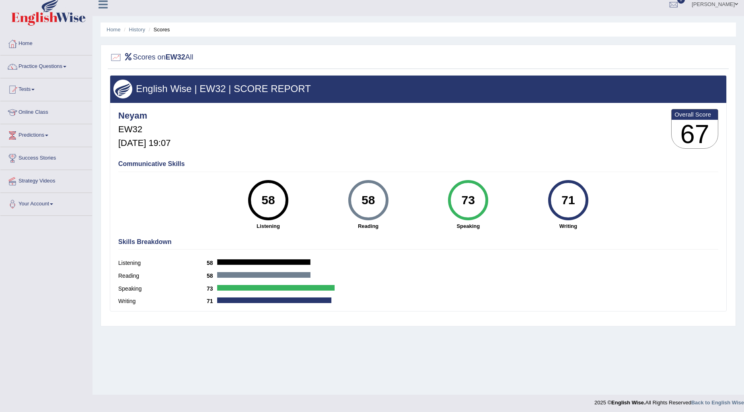
scroll to position [10, 0]
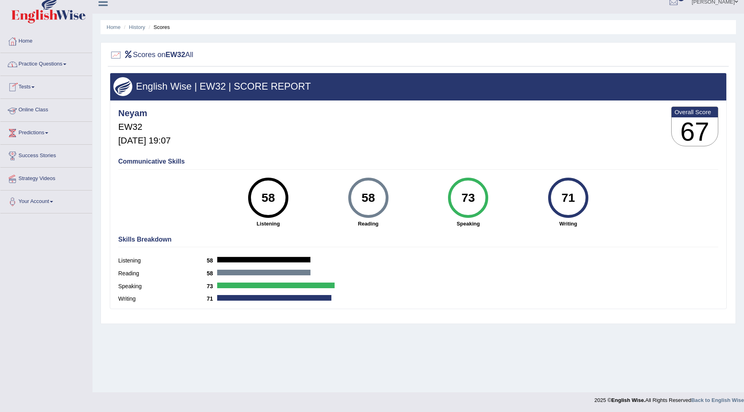
click at [45, 62] on link "Practice Questions" at bounding box center [46, 63] width 92 height 20
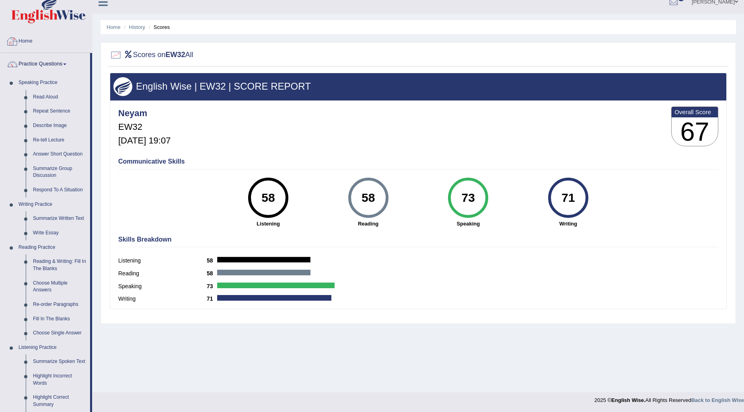
click at [37, 59] on link "Practice Questions" at bounding box center [45, 63] width 90 height 20
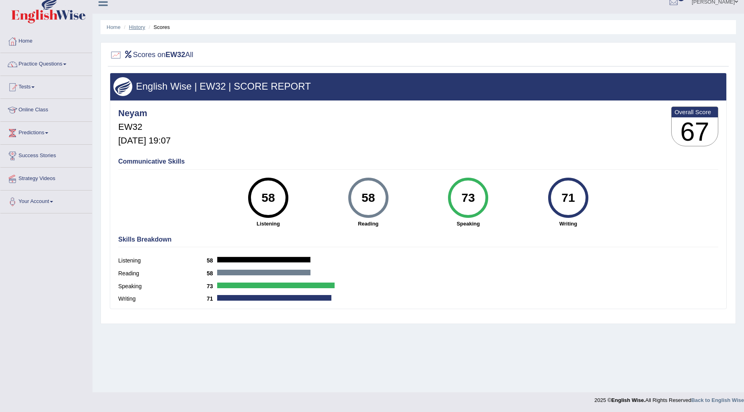
click at [132, 24] on link "History" at bounding box center [137, 27] width 16 height 6
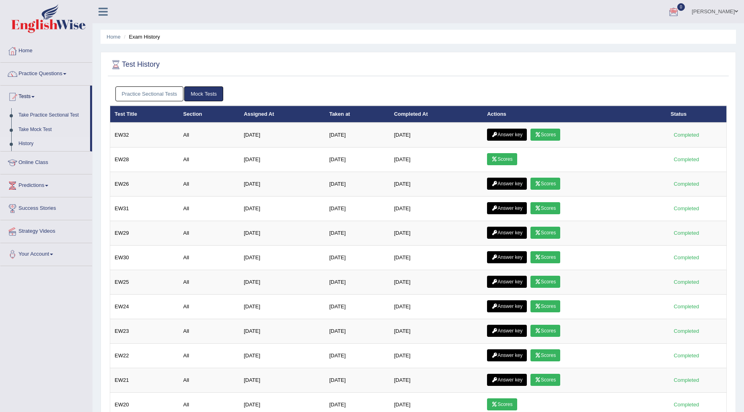
click at [155, 94] on link "Practice Sectional Tests" at bounding box center [149, 93] width 68 height 15
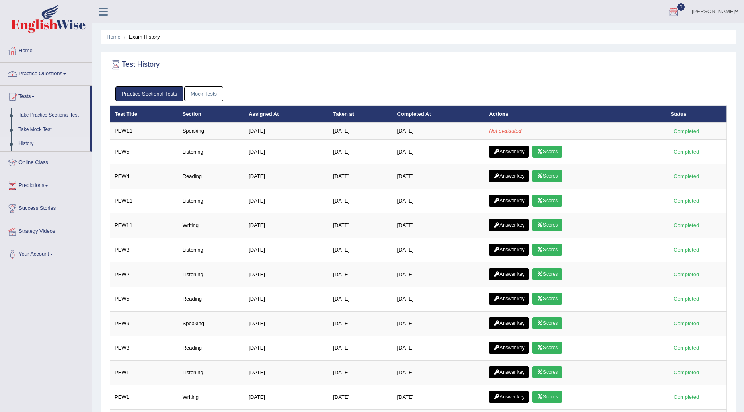
click at [211, 93] on link "Mock Tests" at bounding box center [203, 93] width 39 height 15
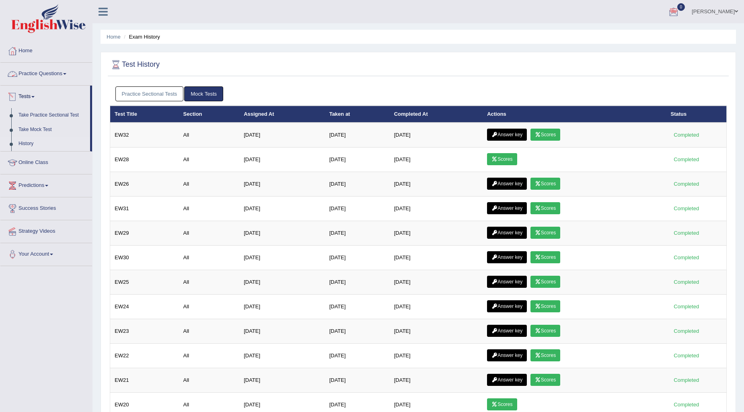
click at [157, 89] on link "Practice Sectional Tests" at bounding box center [149, 93] width 68 height 15
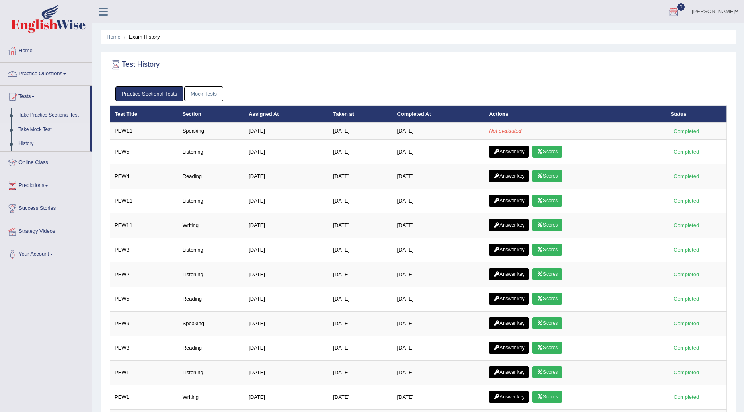
click at [30, 127] on link "Take Mock Test" at bounding box center [52, 130] width 75 height 14
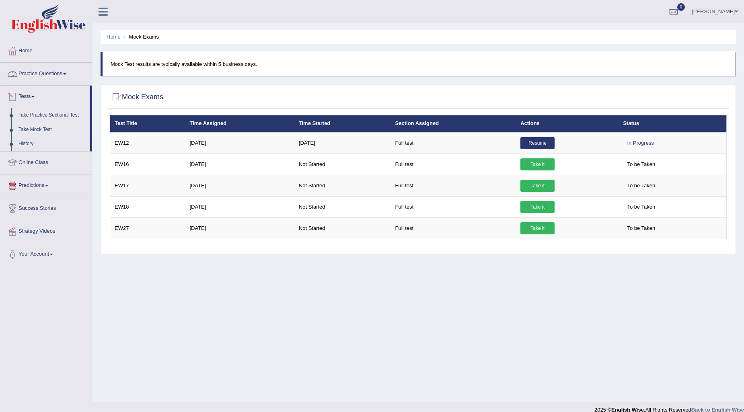
click at [66, 76] on link "Practice Questions" at bounding box center [46, 73] width 92 height 20
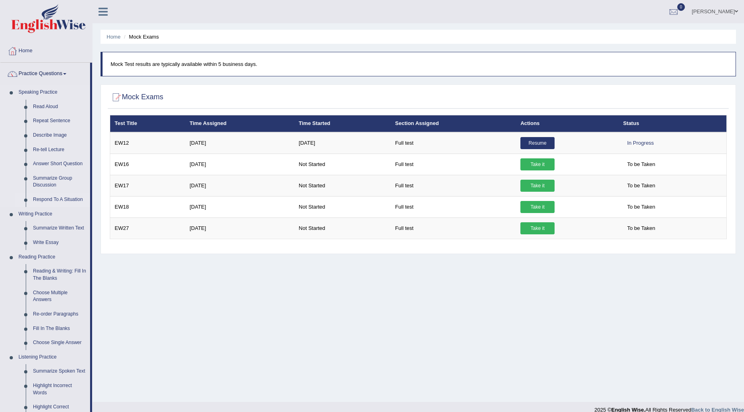
click at [46, 196] on link "Respond To A Situation" at bounding box center [59, 200] width 61 height 14
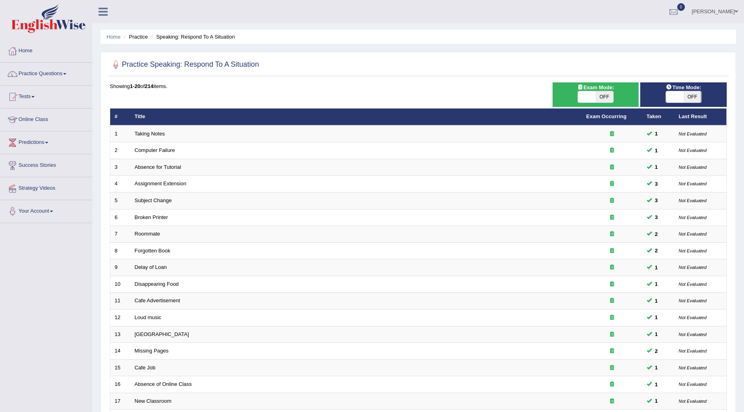
click at [693, 92] on span "OFF" at bounding box center [693, 96] width 18 height 11
checkbox input "true"
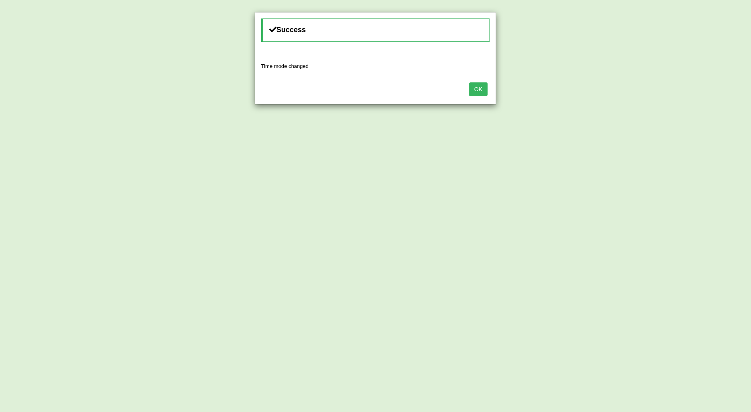
click at [484, 83] on button "OK" at bounding box center [478, 89] width 19 height 14
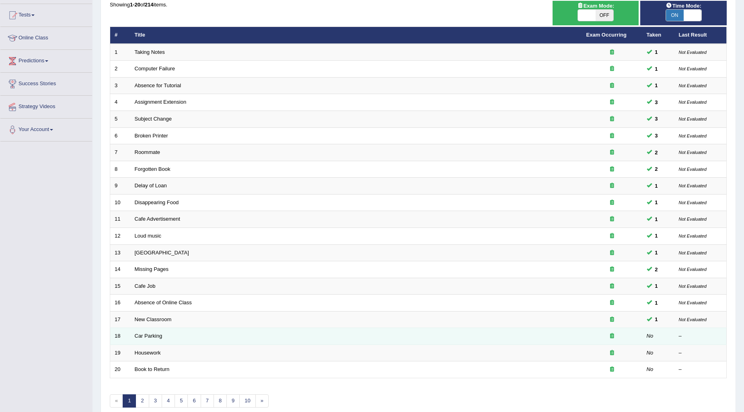
scroll to position [120, 0]
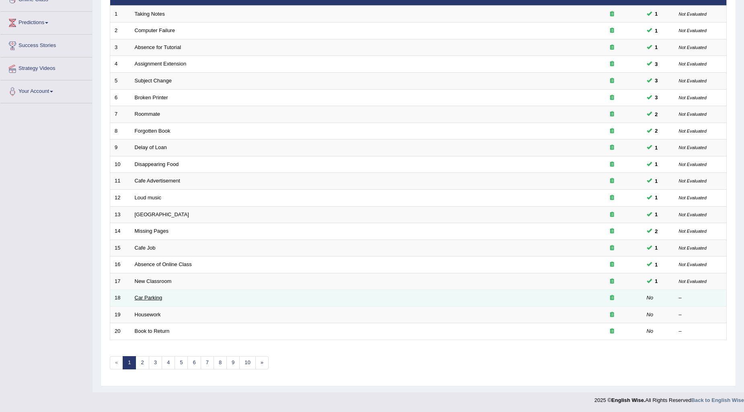
click at [140, 298] on link "Car Parking" at bounding box center [149, 298] width 28 height 6
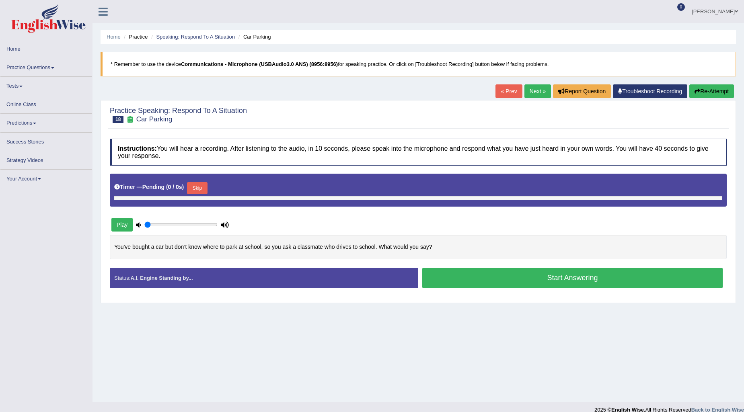
type input "1"
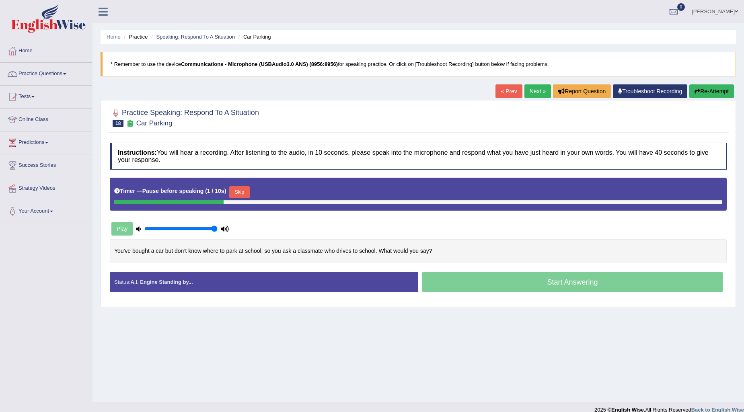
click at [246, 194] on button "Skip" at bounding box center [239, 192] width 20 height 12
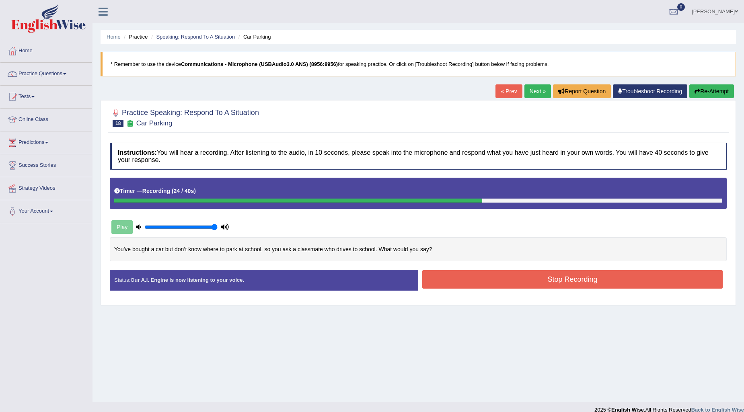
click at [457, 275] on button "Stop Recording" at bounding box center [572, 279] width 300 height 19
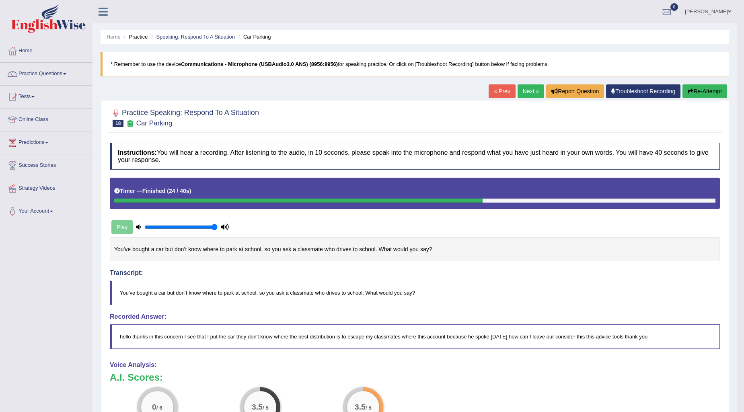
click at [712, 90] on button "Re-Attempt" at bounding box center [705, 91] width 45 height 14
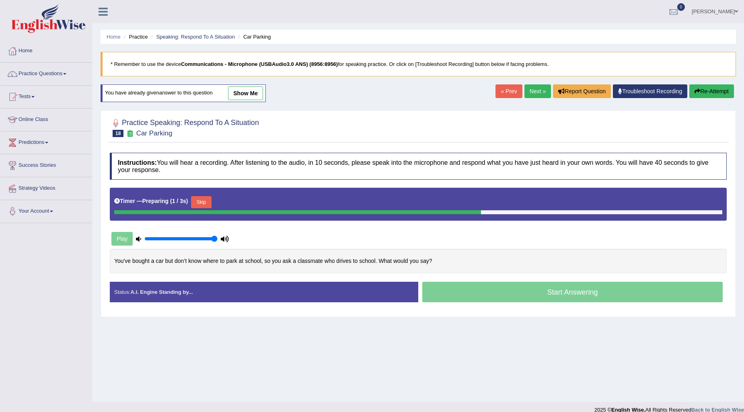
click at [205, 204] on button "Skip" at bounding box center [201, 202] width 20 height 12
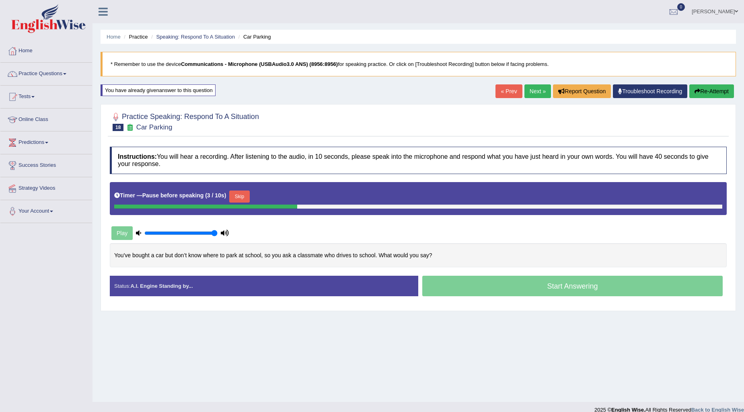
click at [242, 197] on button "Skip" at bounding box center [239, 197] width 20 height 12
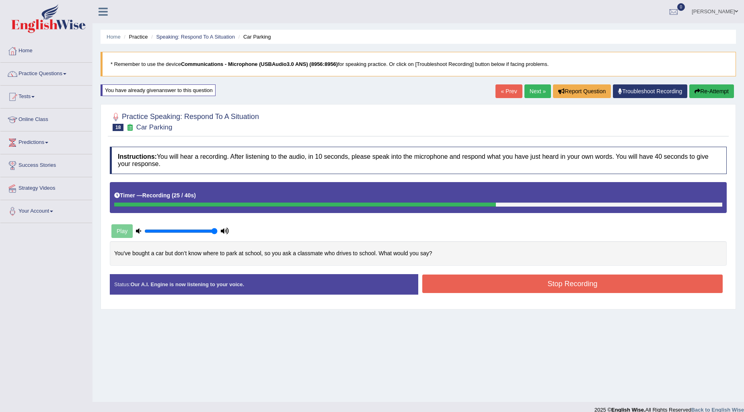
click at [462, 279] on button "Stop Recording" at bounding box center [572, 284] width 300 height 19
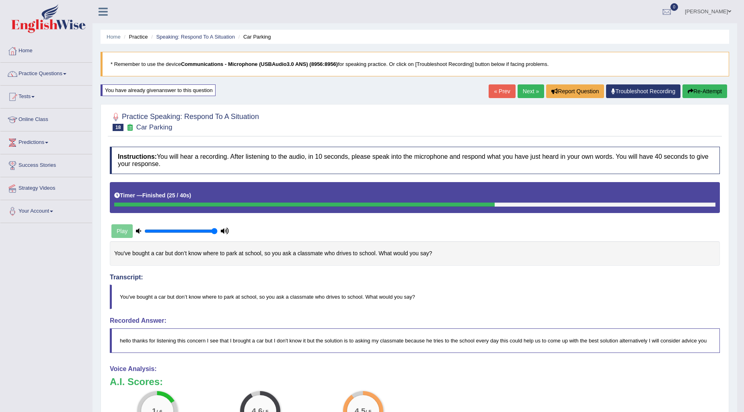
click at [709, 91] on button "Re-Attempt" at bounding box center [705, 91] width 45 height 14
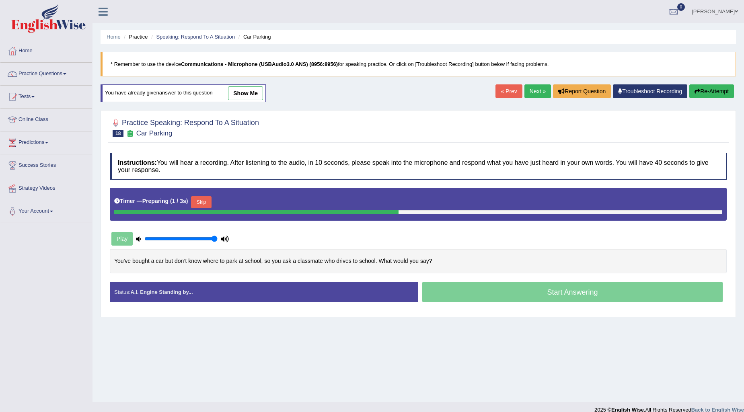
click at [207, 198] on button "Skip" at bounding box center [201, 202] width 20 height 12
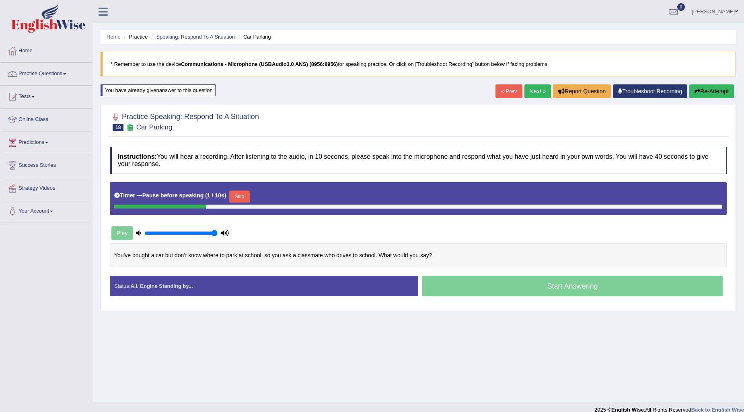
click at [244, 198] on button "Skip" at bounding box center [239, 197] width 20 height 12
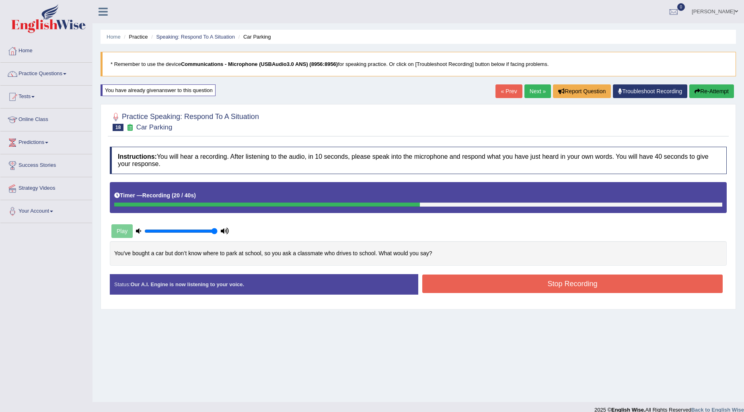
click at [455, 280] on button "Stop Recording" at bounding box center [572, 284] width 300 height 19
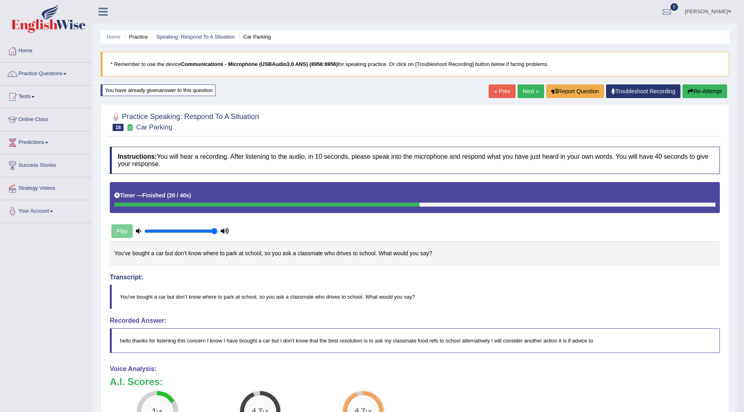
click at [710, 91] on button "Re-Attempt" at bounding box center [705, 91] width 45 height 14
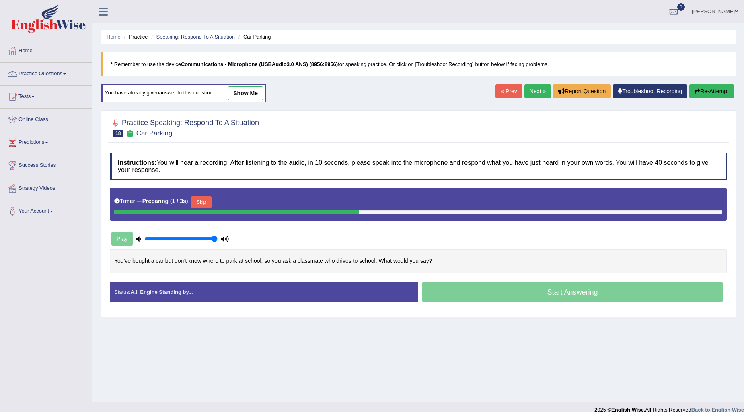
click at [206, 206] on button "Skip" at bounding box center [201, 202] width 20 height 12
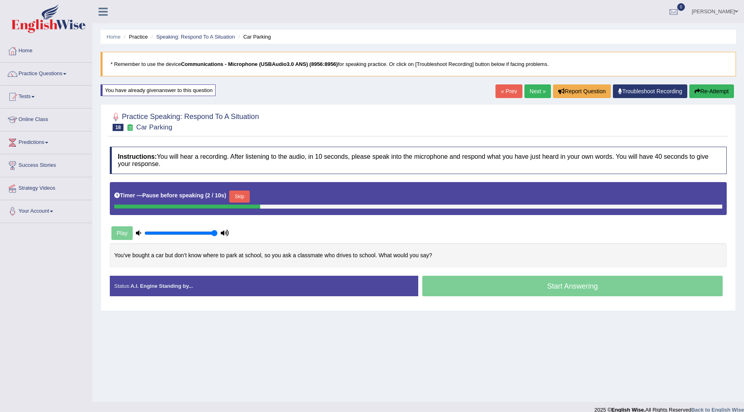
click at [243, 199] on button "Skip" at bounding box center [239, 197] width 20 height 12
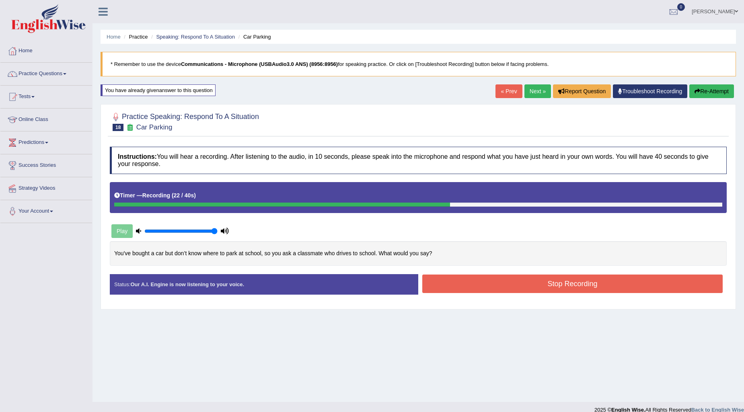
click at [470, 283] on button "Stop Recording" at bounding box center [572, 284] width 300 height 19
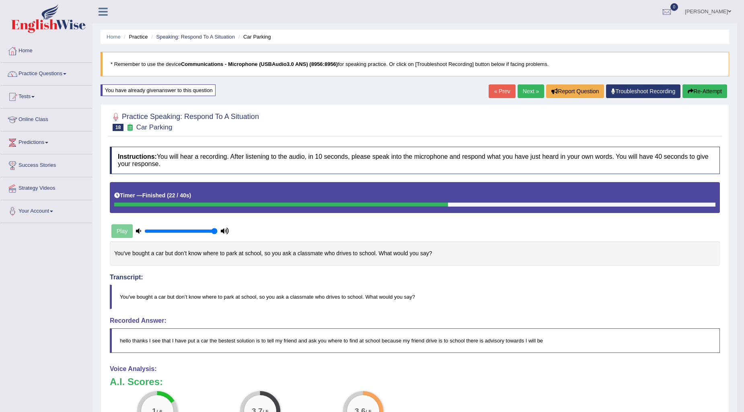
click at [694, 87] on button "Re-Attempt" at bounding box center [705, 91] width 45 height 14
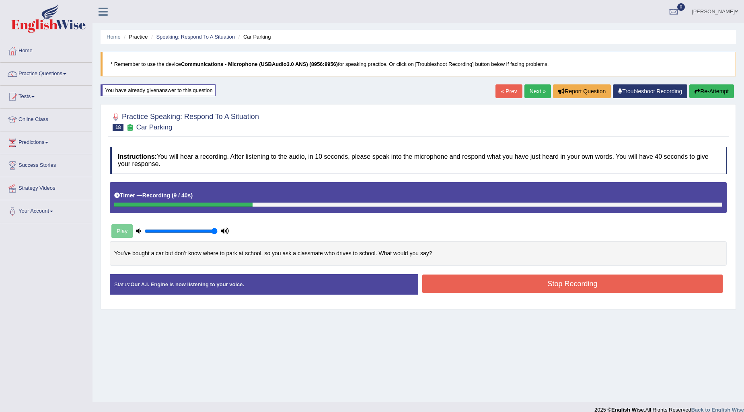
click at [706, 93] on button "Re-Attempt" at bounding box center [711, 91] width 45 height 14
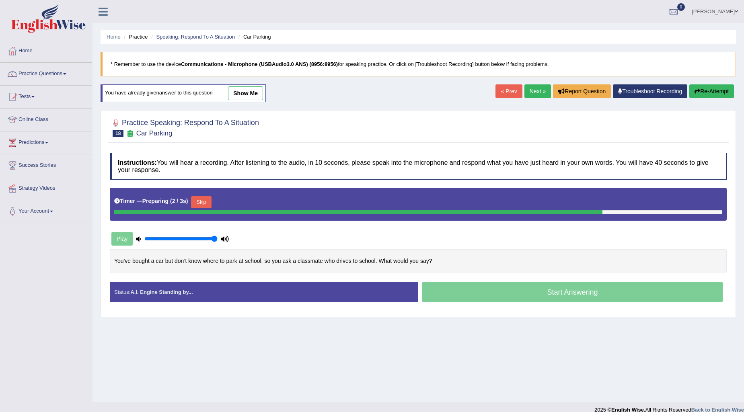
click at [525, 87] on link "Next »" at bounding box center [538, 91] width 27 height 14
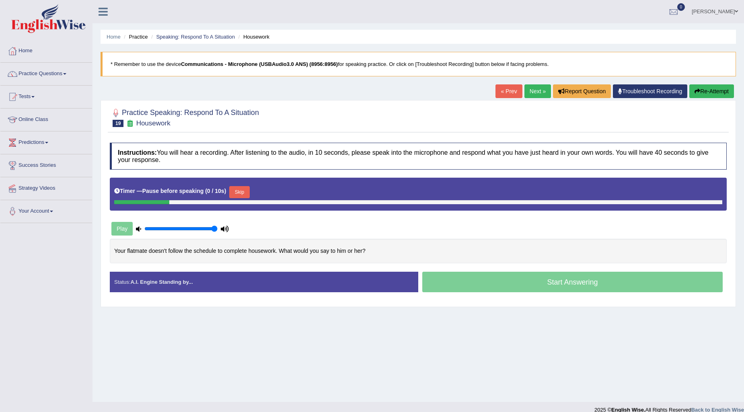
click at [235, 191] on button "Skip" at bounding box center [239, 192] width 20 height 12
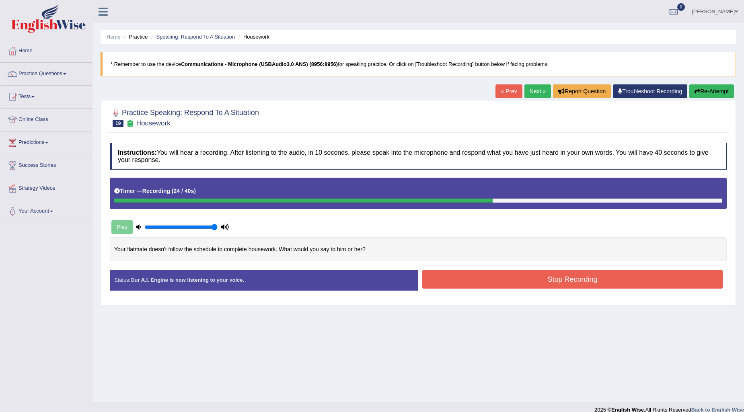
click at [487, 275] on button "Stop Recording" at bounding box center [572, 279] width 300 height 19
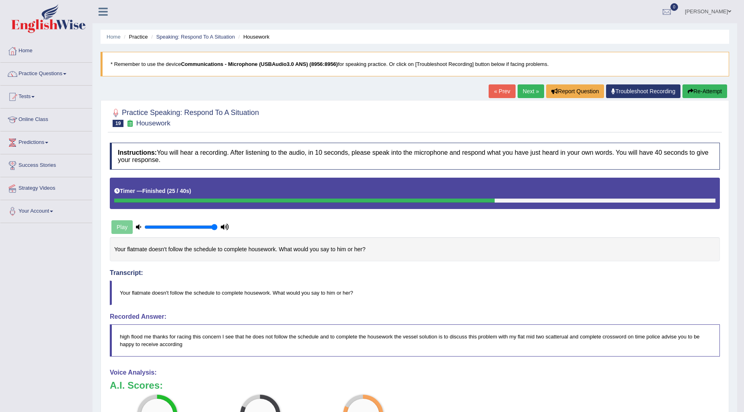
click at [711, 86] on button "Re-Attempt" at bounding box center [705, 91] width 45 height 14
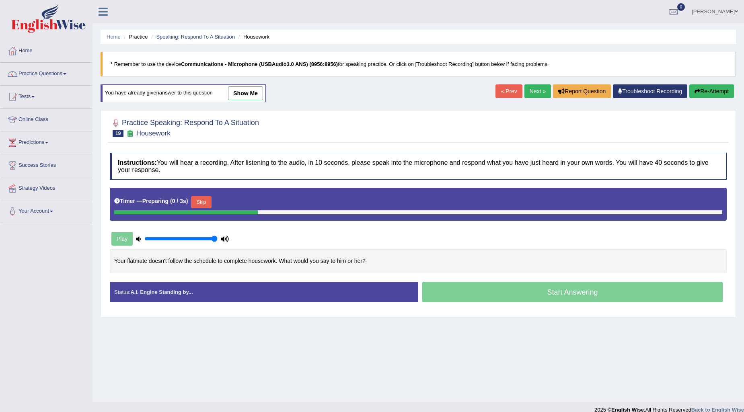
click at [199, 201] on button "Skip" at bounding box center [201, 202] width 20 height 12
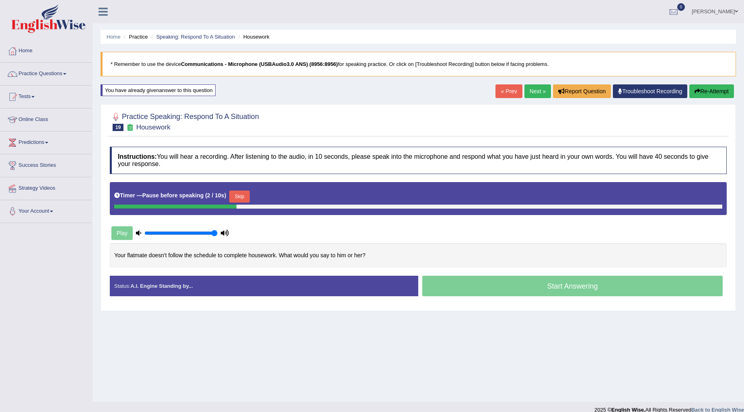
click at [237, 195] on button "Skip" at bounding box center [239, 197] width 20 height 12
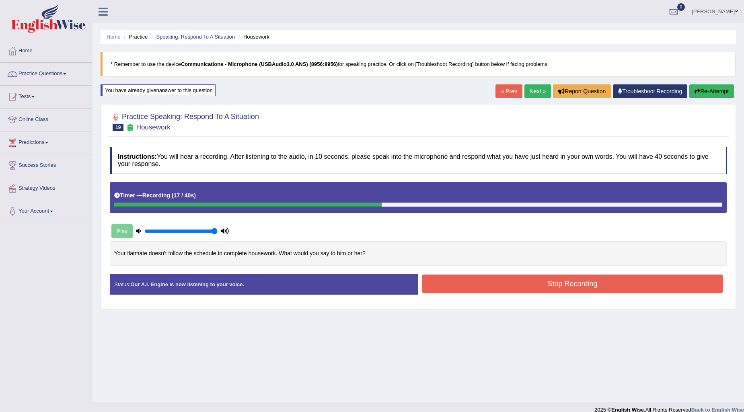
click at [519, 290] on button "Stop Recording" at bounding box center [572, 284] width 300 height 19
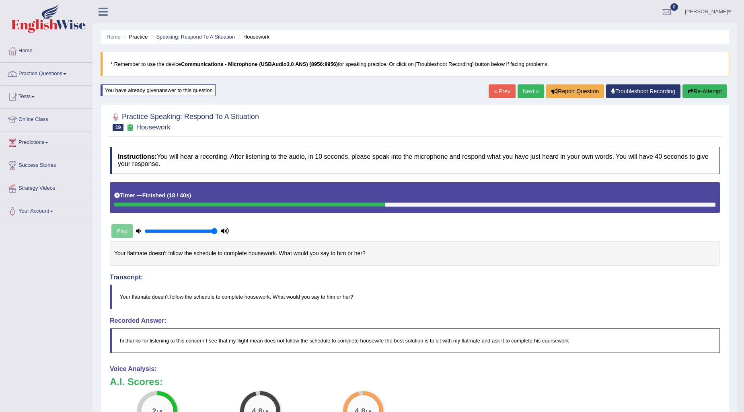
click at [529, 89] on link "Next »" at bounding box center [531, 91] width 27 height 14
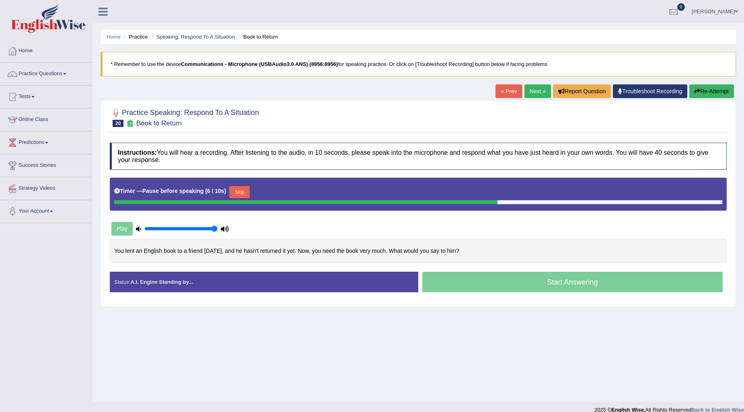
click at [248, 194] on button "Skip" at bounding box center [239, 192] width 20 height 12
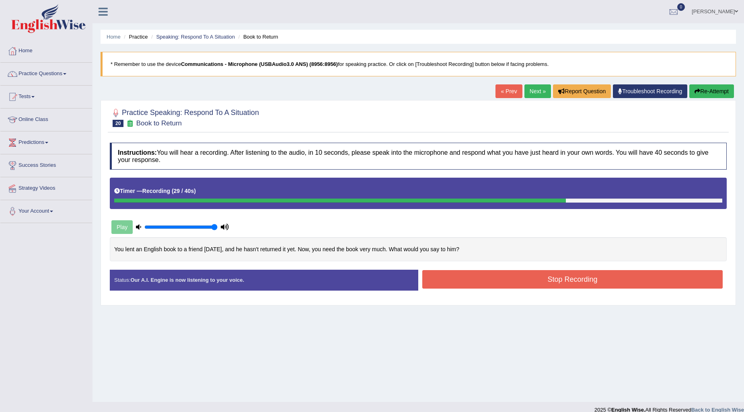
click at [461, 291] on div "Stop Recording" at bounding box center [572, 280] width 309 height 21
click at [459, 282] on button "Stop Recording" at bounding box center [572, 279] width 300 height 19
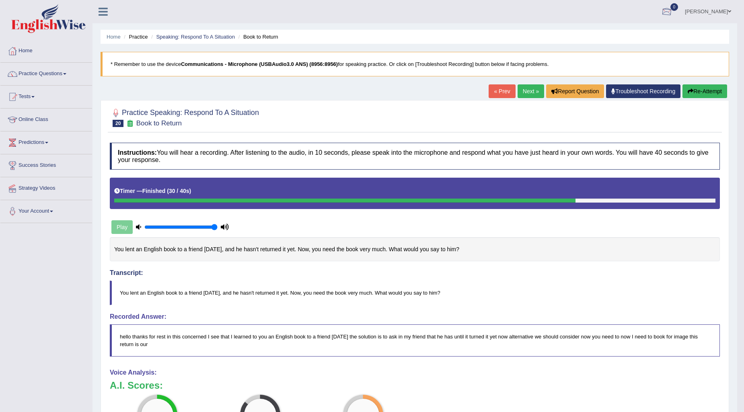
click at [673, 13] on div at bounding box center [667, 12] width 12 height 12
click at [634, 34] on strong "See All Alerts" at bounding box center [616, 34] width 36 height 6
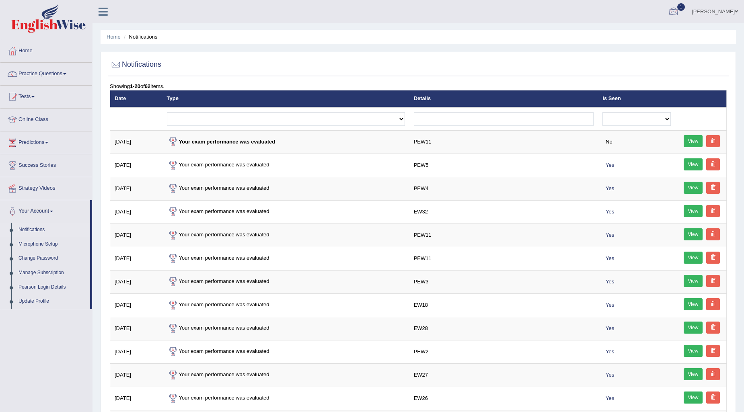
click at [680, 10] on div at bounding box center [674, 12] width 12 height 12
click at [641, 57] on strong "See All Alerts" at bounding box center [623, 57] width 36 height 6
click at [685, 6] on span "1" at bounding box center [681, 7] width 8 height 8
click at [641, 58] on strong "See All Alerts" at bounding box center [623, 57] width 36 height 6
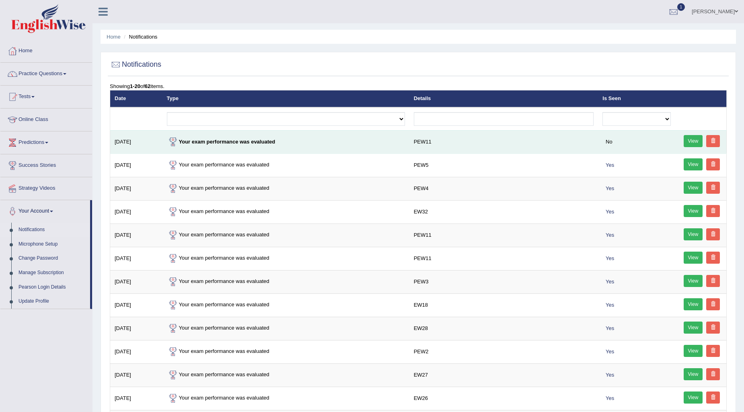
click at [694, 139] on link "View" at bounding box center [693, 141] width 19 height 12
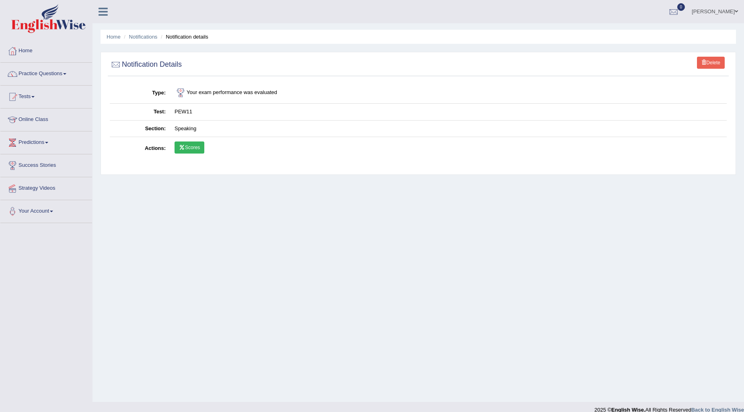
click at [188, 146] on link "Scores" at bounding box center [190, 148] width 30 height 12
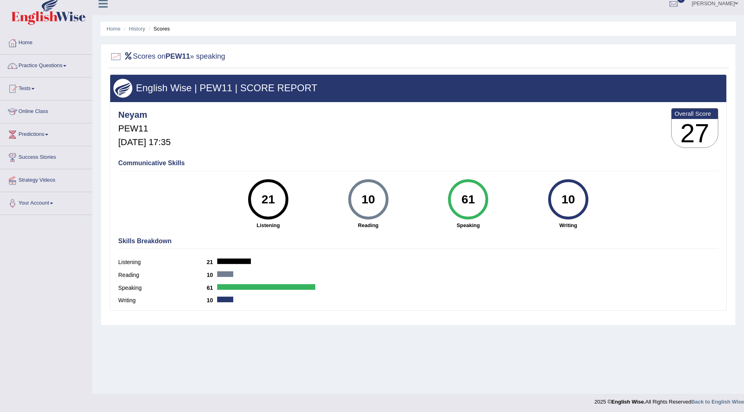
scroll to position [10, 0]
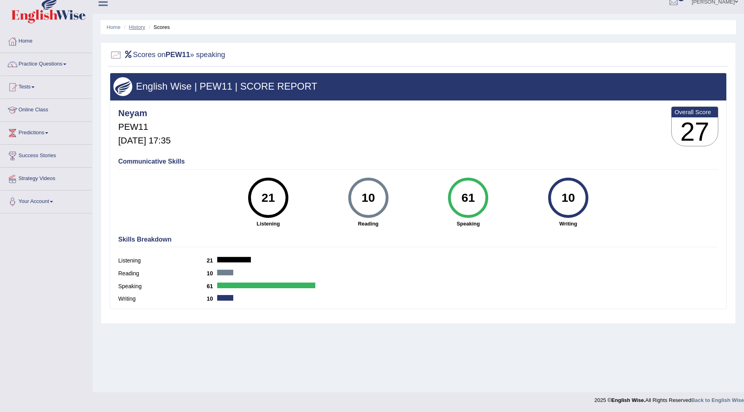
click at [134, 26] on link "History" at bounding box center [137, 27] width 16 height 6
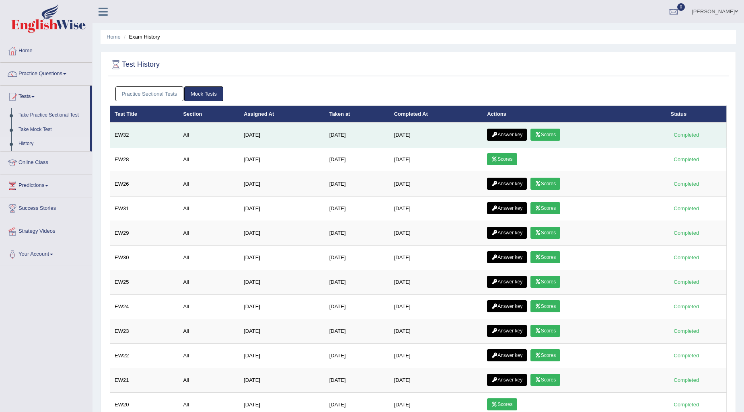
click at [516, 136] on link "Answer key" at bounding box center [507, 135] width 40 height 12
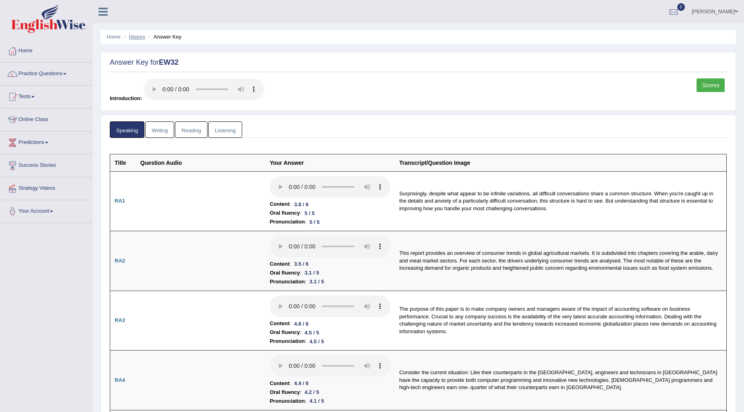
click at [132, 37] on link "History" at bounding box center [137, 37] width 16 height 6
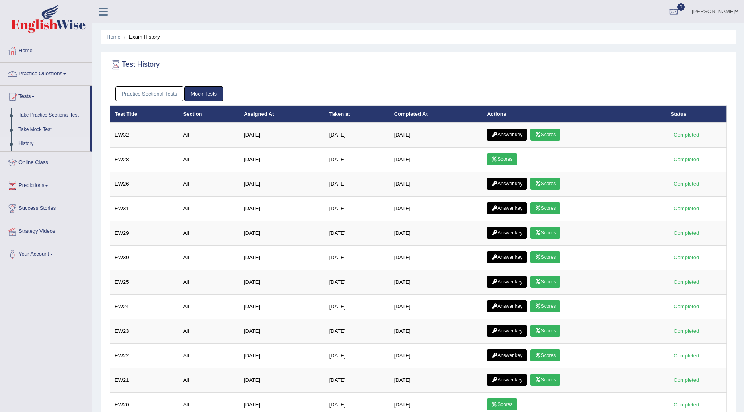
click at [168, 93] on link "Practice Sectional Tests" at bounding box center [149, 93] width 68 height 15
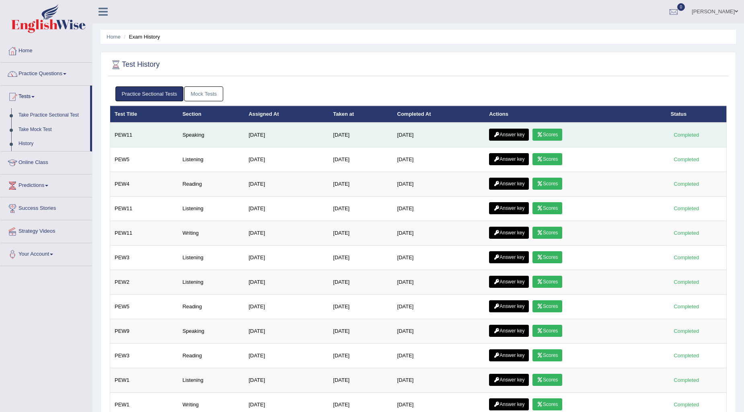
click at [527, 135] on link "Answer key" at bounding box center [509, 135] width 40 height 12
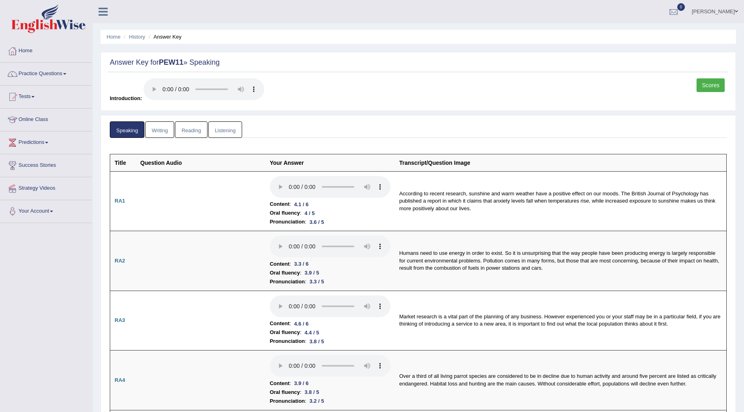
click at [160, 127] on link "Writing" at bounding box center [159, 129] width 29 height 16
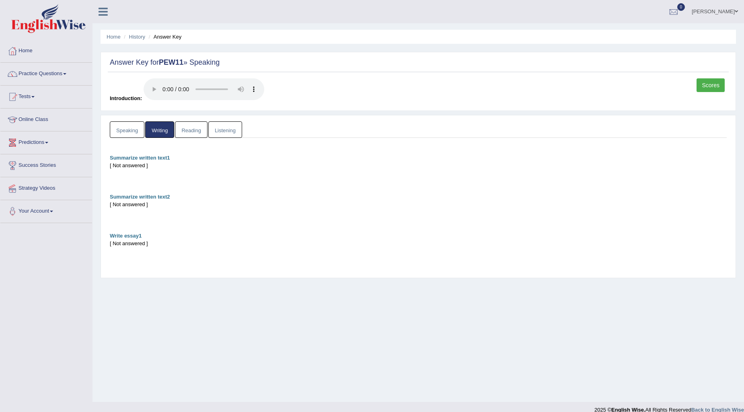
click at [121, 130] on link "Speaking" at bounding box center [127, 129] width 35 height 16
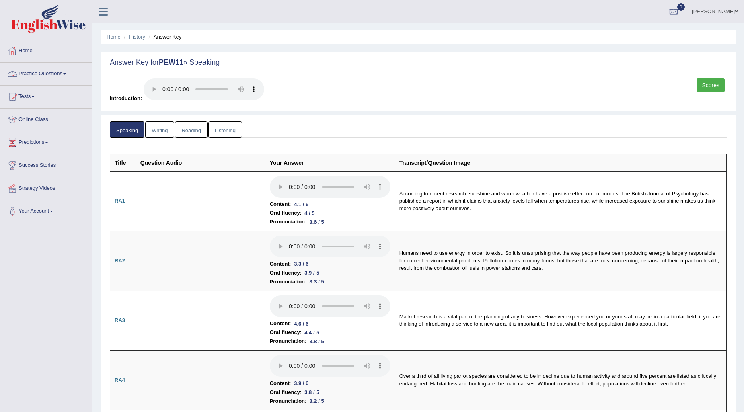
click at [66, 74] on span at bounding box center [64, 74] width 3 height 2
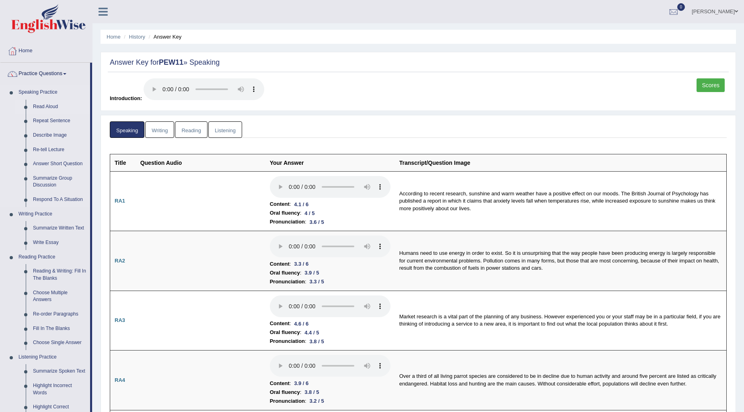
click at [43, 103] on link "Read Aloud" at bounding box center [59, 107] width 61 height 14
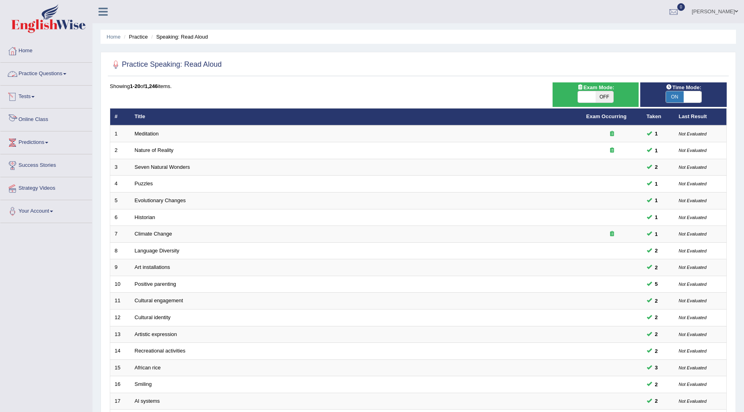
click at [56, 73] on link "Practice Questions" at bounding box center [46, 73] width 92 height 20
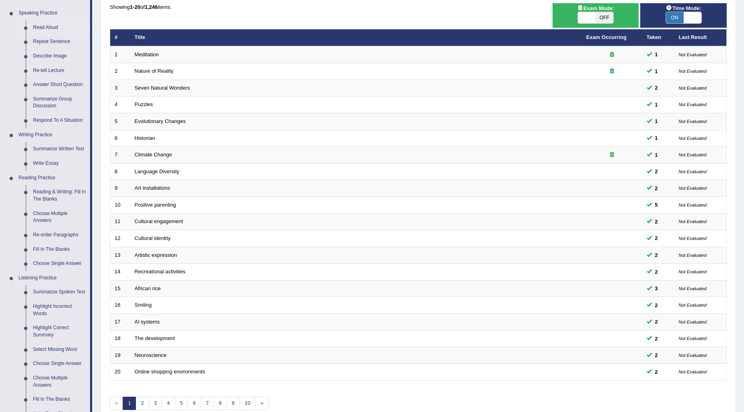
scroll to position [223, 0]
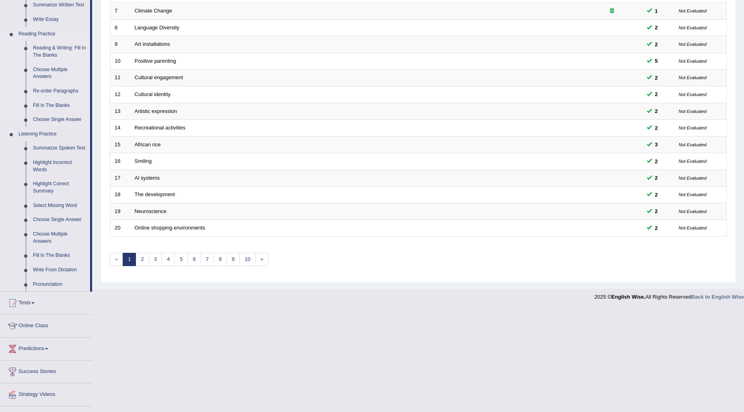
click at [47, 53] on link "Reading & Writing: Fill In The Blanks" at bounding box center [59, 51] width 61 height 21
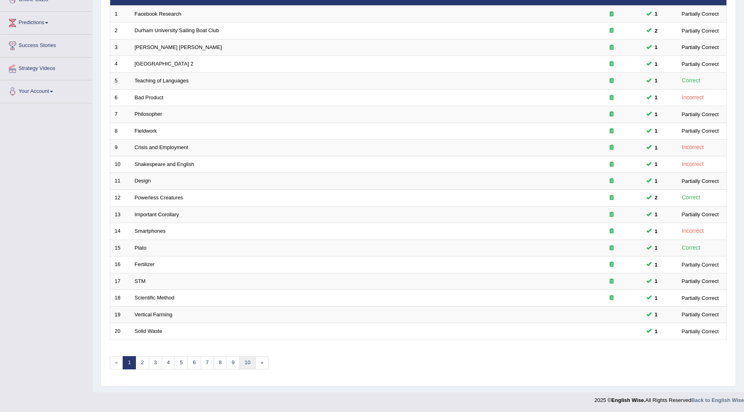
click at [248, 369] on link "10" at bounding box center [247, 362] width 16 height 13
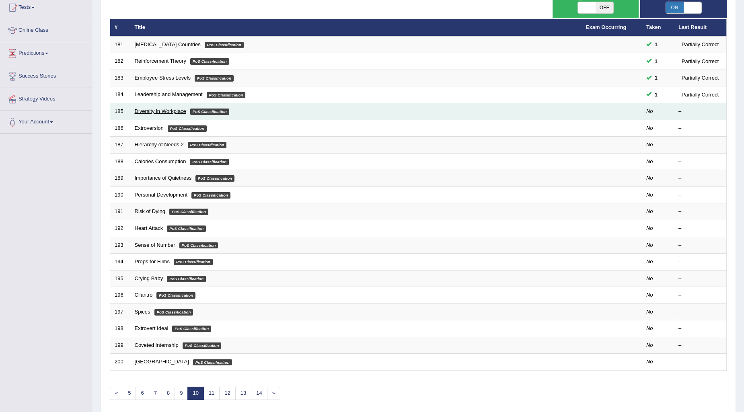
click at [157, 111] on link "Diversity in Workplace" at bounding box center [160, 111] width 51 height 6
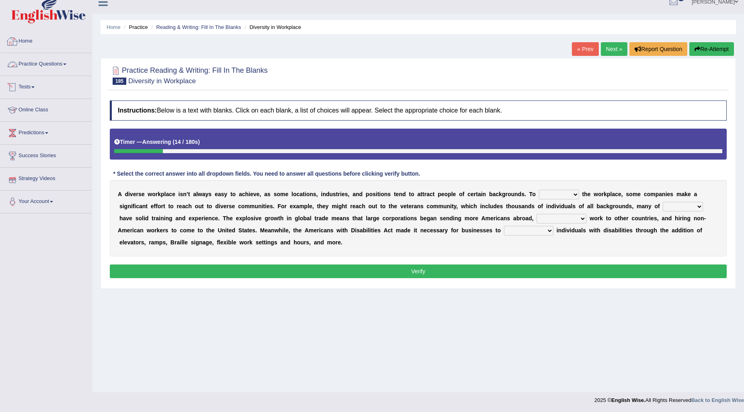
click at [65, 61] on link "Practice Questions" at bounding box center [46, 63] width 92 height 20
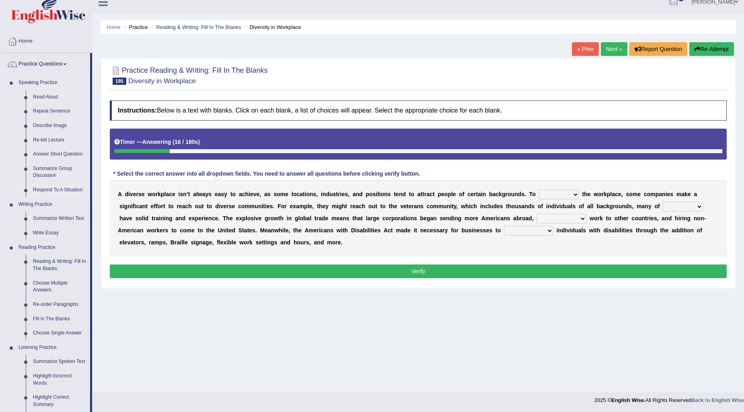
click at [43, 190] on link "Respond To A Situation" at bounding box center [59, 190] width 61 height 14
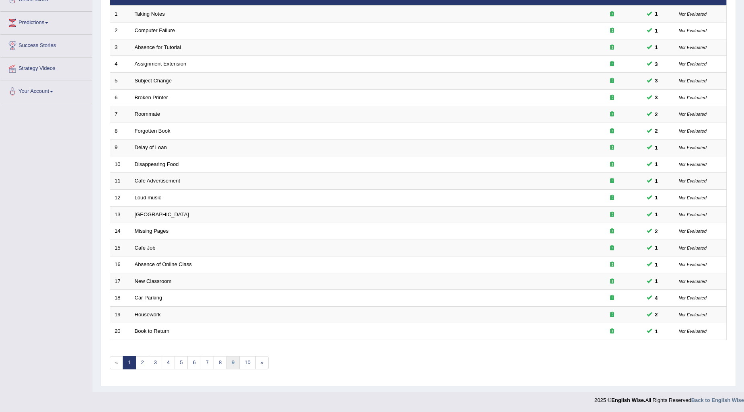
click at [235, 361] on link "9" at bounding box center [232, 362] width 13 height 13
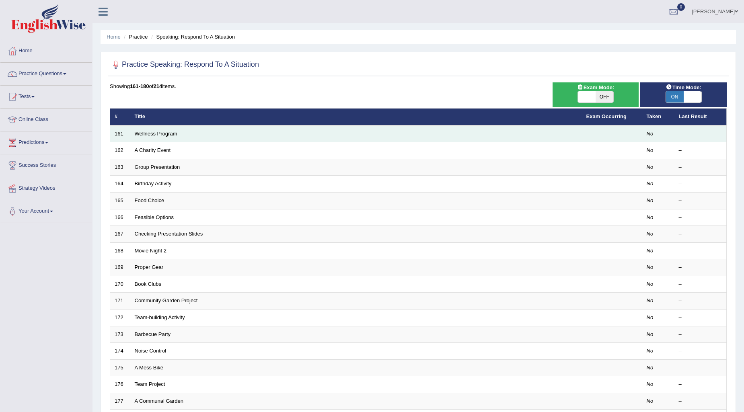
click at [173, 136] on link "Wellness Program" at bounding box center [156, 134] width 43 height 6
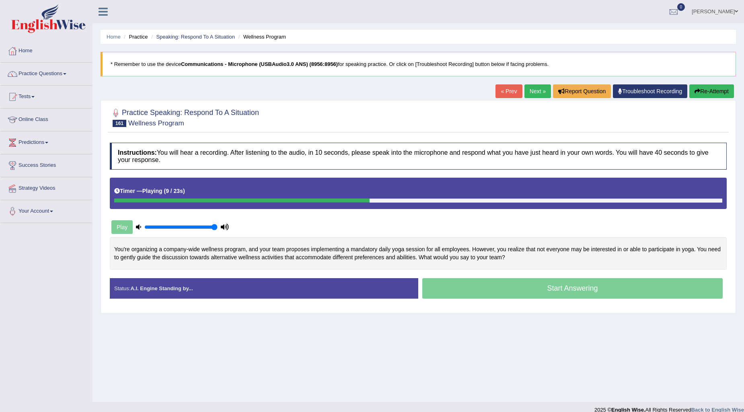
click at [536, 89] on link "Next »" at bounding box center [538, 91] width 27 height 14
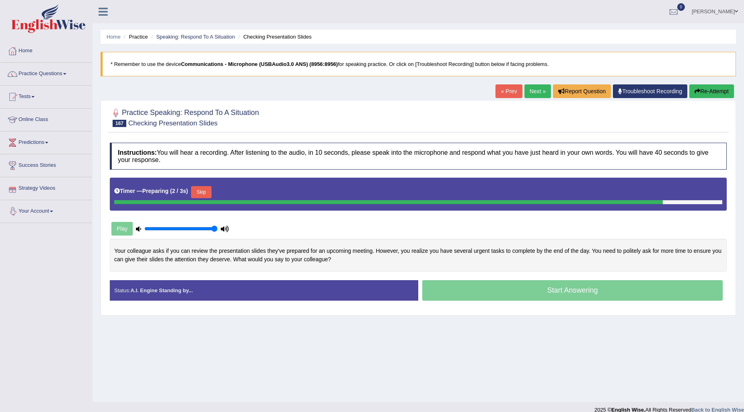
click at [207, 191] on button "Skip" at bounding box center [201, 192] width 20 height 12
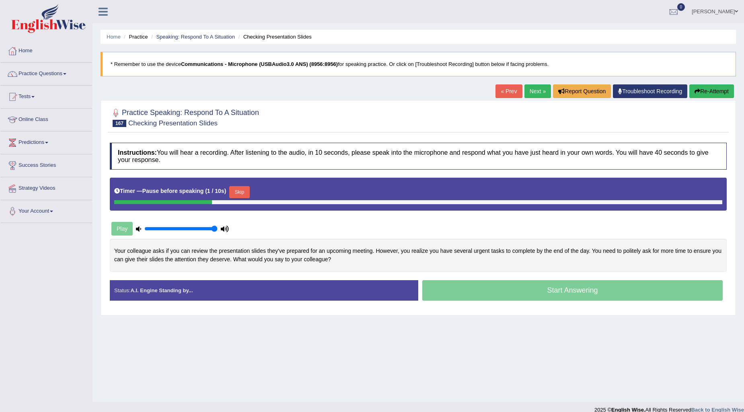
click at [243, 195] on button "Skip" at bounding box center [239, 192] width 20 height 12
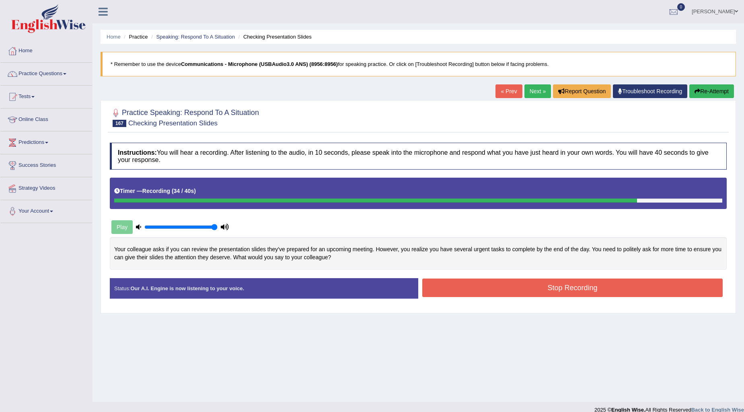
click at [524, 291] on button "Stop Recording" at bounding box center [572, 288] width 300 height 19
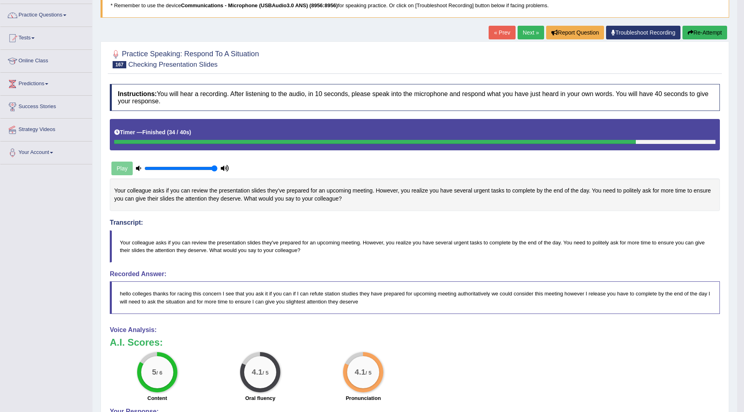
scroll to position [14, 0]
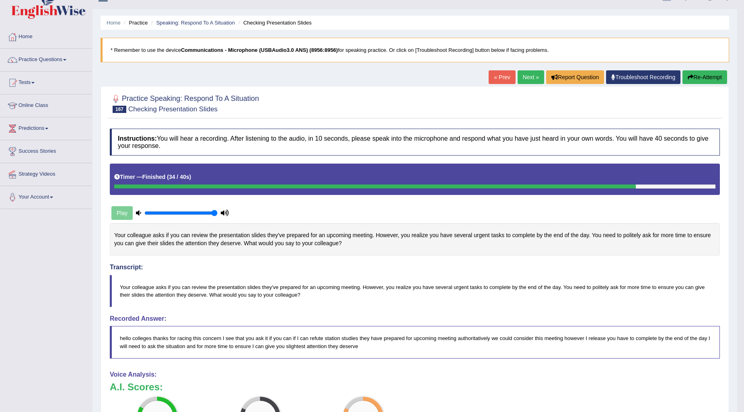
click at [510, 66] on div "Home Practice Speaking: Respond To A Situation Checking Presentation Slides * R…" at bounding box center [415, 278] width 645 height 585
click at [524, 79] on link "Next »" at bounding box center [531, 77] width 27 height 14
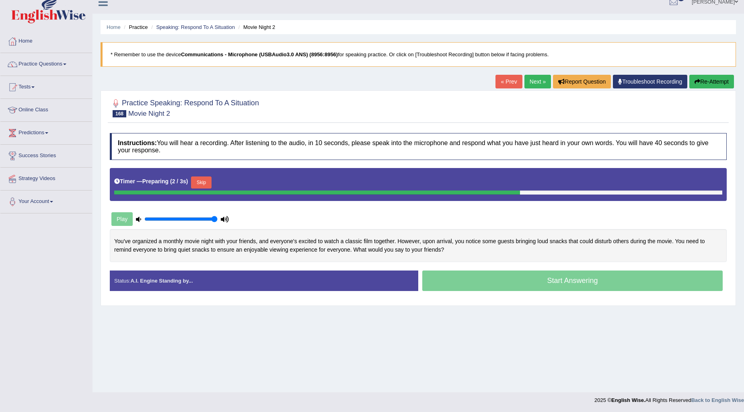
click at [533, 81] on link "Next »" at bounding box center [538, 82] width 27 height 14
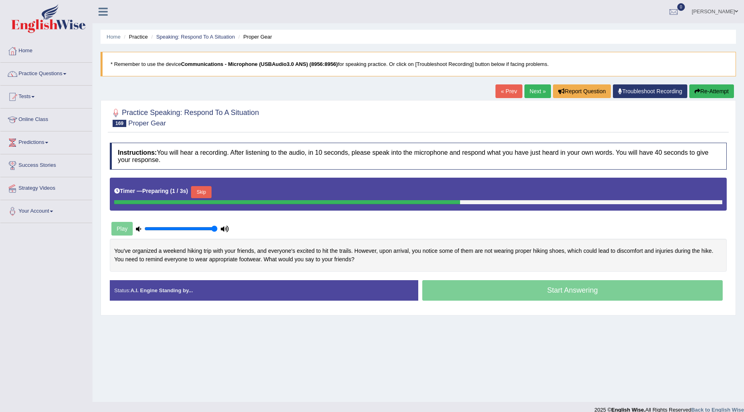
click at [537, 98] on link "Next »" at bounding box center [538, 91] width 27 height 14
click at [538, 92] on link "Next »" at bounding box center [538, 91] width 27 height 14
click at [208, 194] on button "Skip" at bounding box center [201, 192] width 20 height 12
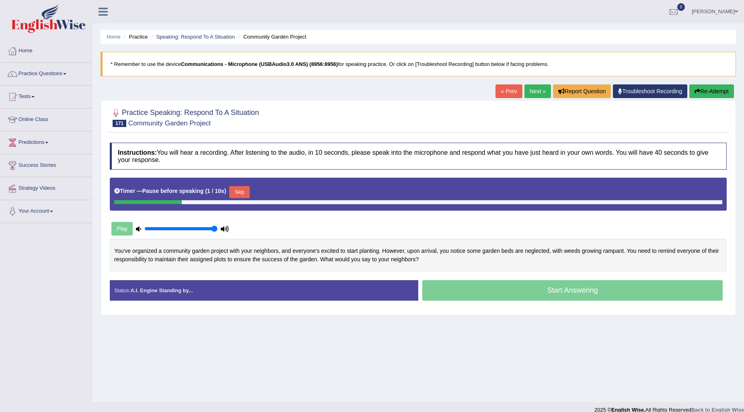
click at [247, 195] on button "Skip" at bounding box center [239, 192] width 20 height 12
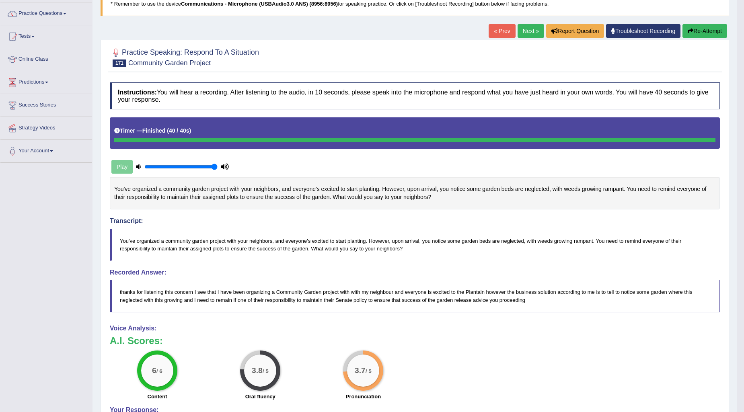
scroll to position [45, 0]
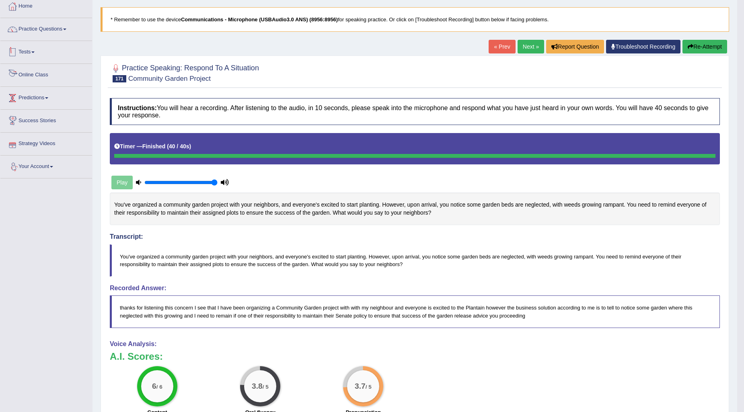
click at [54, 41] on link "Tests" at bounding box center [46, 51] width 92 height 20
click at [530, 47] on link "Next »" at bounding box center [531, 47] width 27 height 14
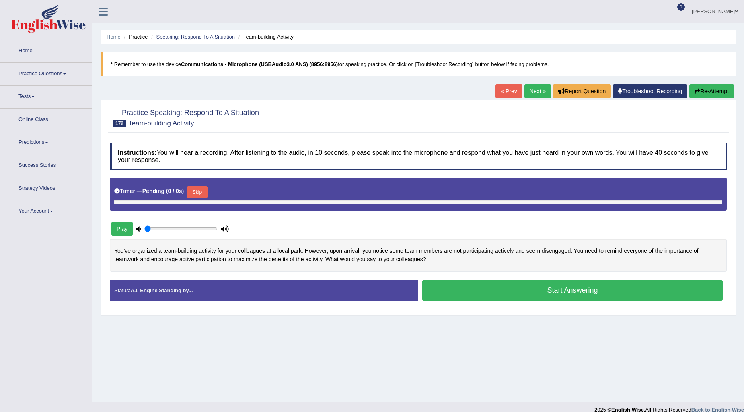
type input "1"
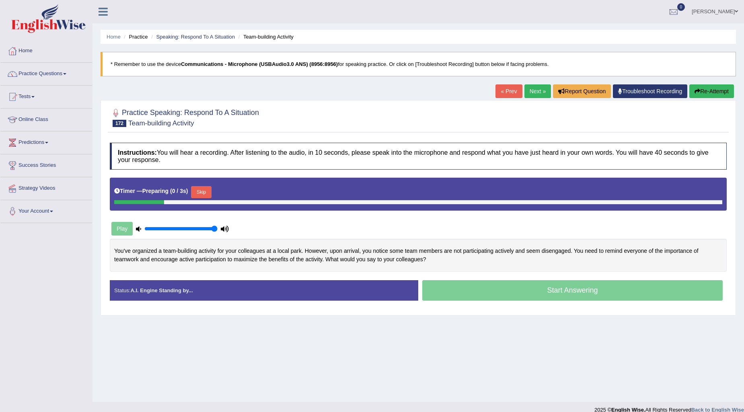
click at [200, 188] on button "Skip" at bounding box center [201, 192] width 20 height 12
click at [245, 193] on button "Skip" at bounding box center [239, 192] width 20 height 12
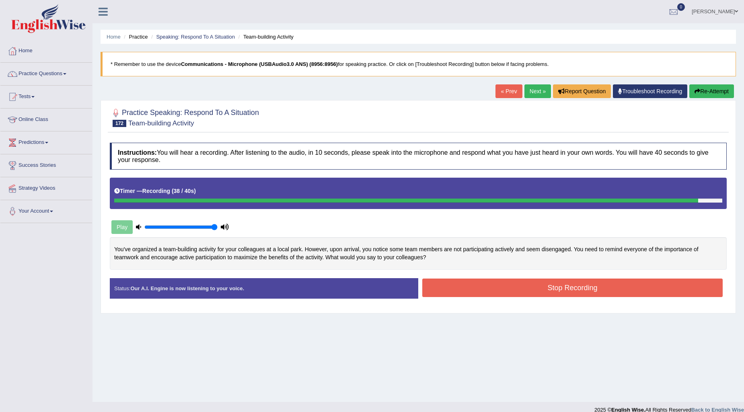
click at [551, 284] on button "Stop Recording" at bounding box center [572, 288] width 300 height 19
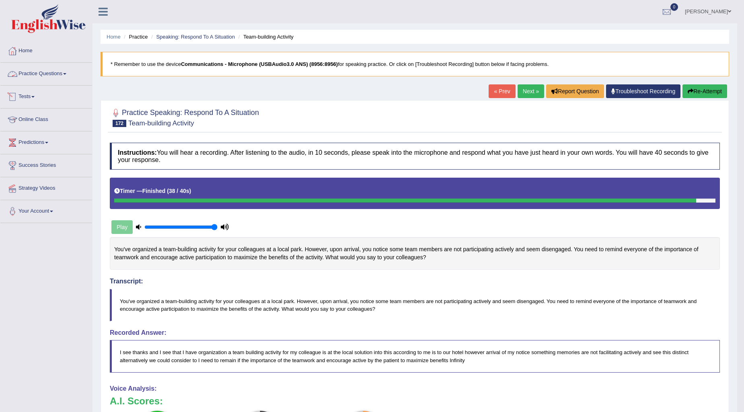
click at [53, 73] on link "Practice Questions" at bounding box center [46, 73] width 92 height 20
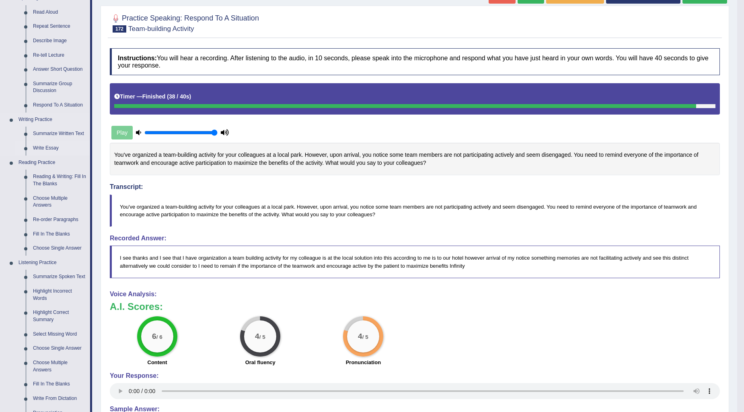
scroll to position [89, 0]
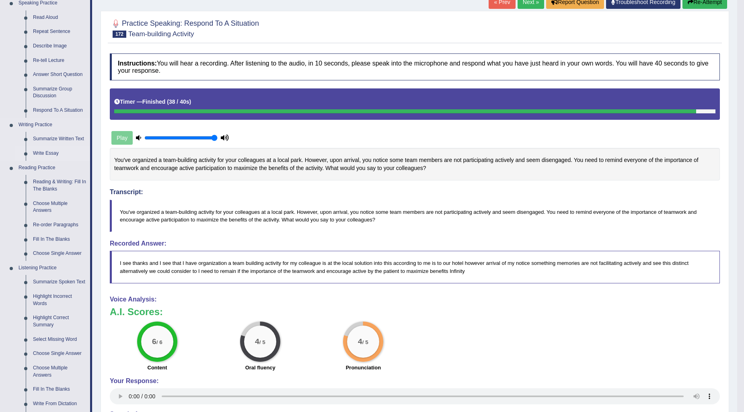
click at [44, 156] on link "Write Essay" at bounding box center [59, 153] width 61 height 14
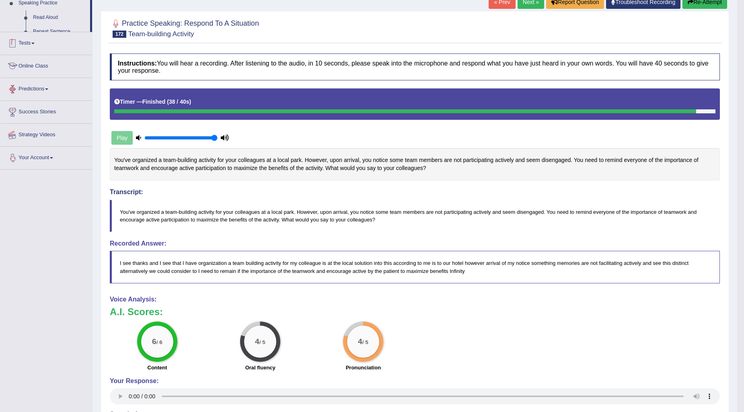
scroll to position [137, 0]
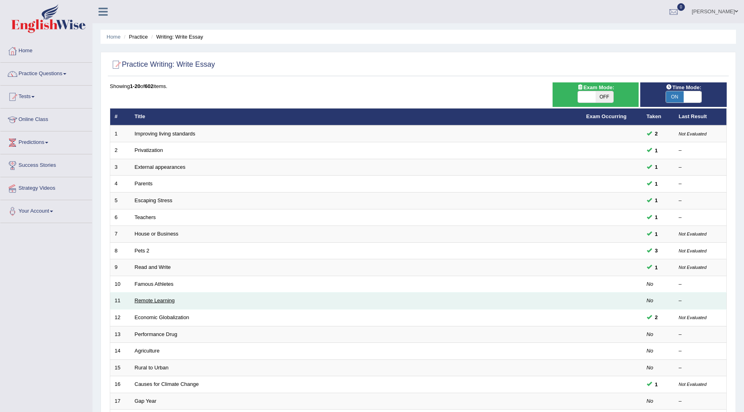
click at [162, 300] on link "Remote Learning" at bounding box center [155, 301] width 40 height 6
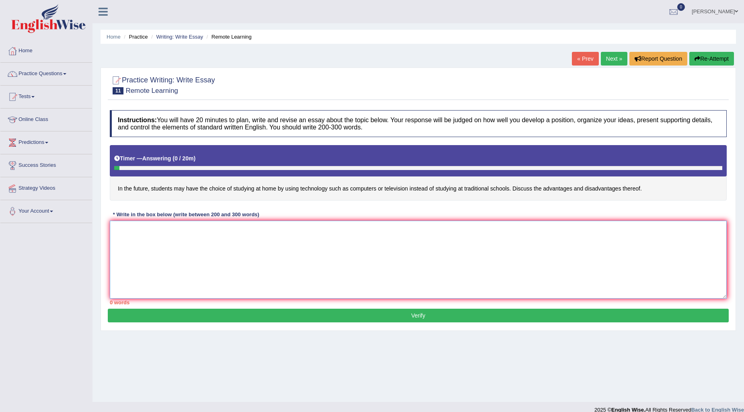
click at [113, 244] on textarea at bounding box center [418, 260] width 617 height 78
click at [59, 78] on link "Practice Questions" at bounding box center [46, 73] width 92 height 20
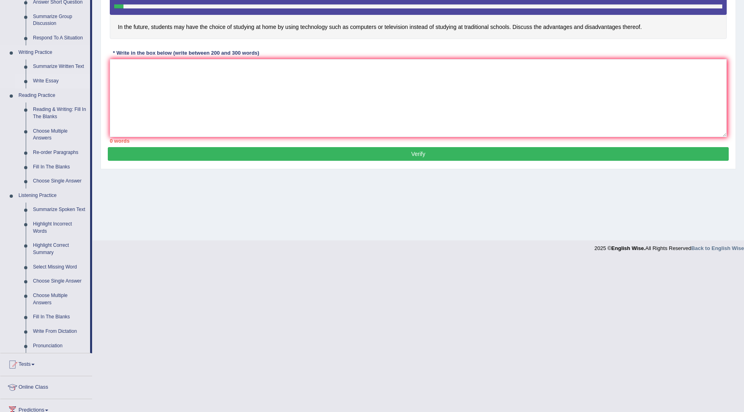
scroll to position [179, 0]
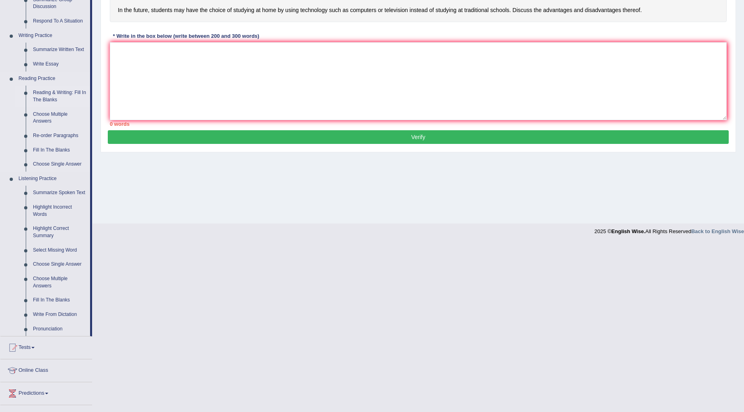
click at [55, 93] on link "Reading & Writing: Fill In The Blanks" at bounding box center [59, 96] width 61 height 21
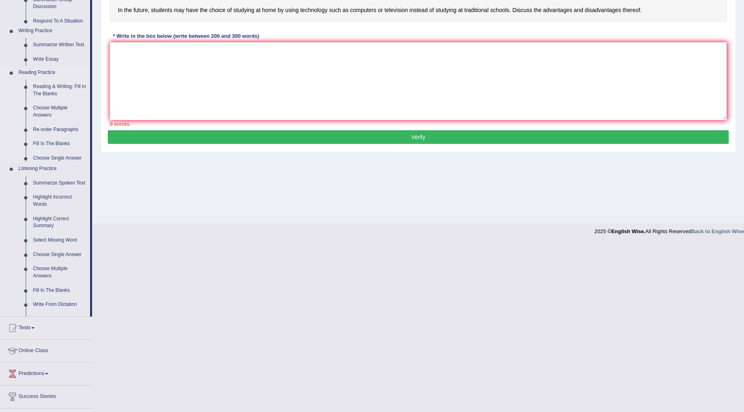
scroll to position [10, 0]
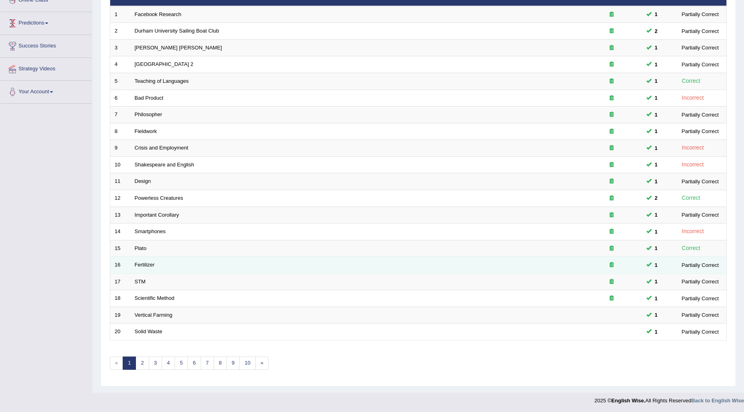
scroll to position [120, 0]
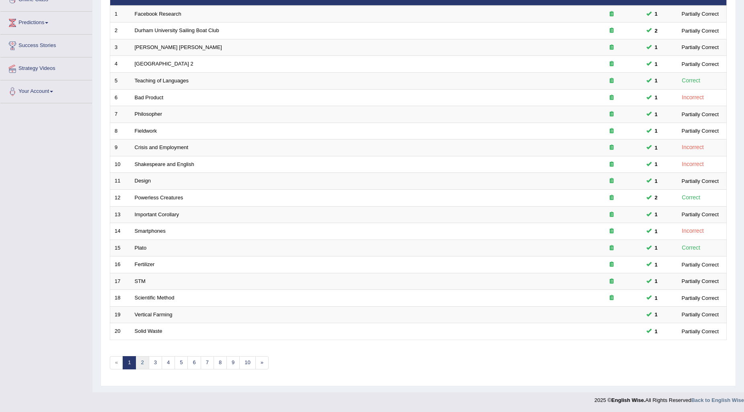
click at [141, 366] on link "2" at bounding box center [142, 362] width 13 height 13
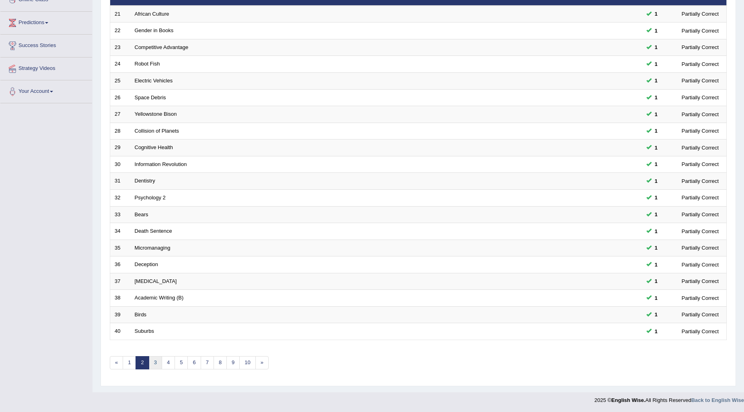
click at [159, 361] on link "3" at bounding box center [155, 362] width 13 height 13
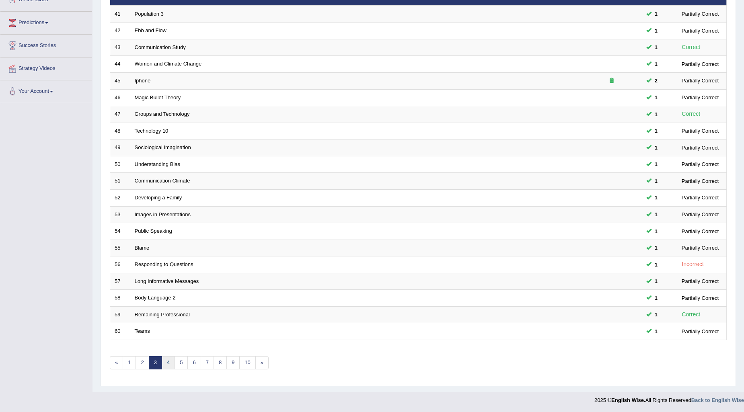
click at [169, 364] on link "4" at bounding box center [168, 362] width 13 height 13
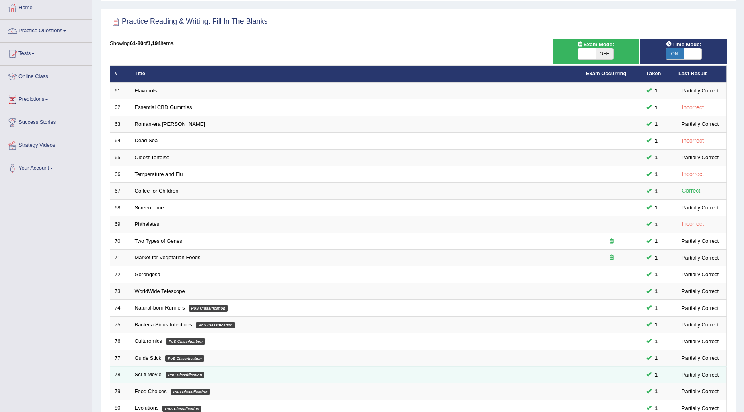
scroll to position [120, 0]
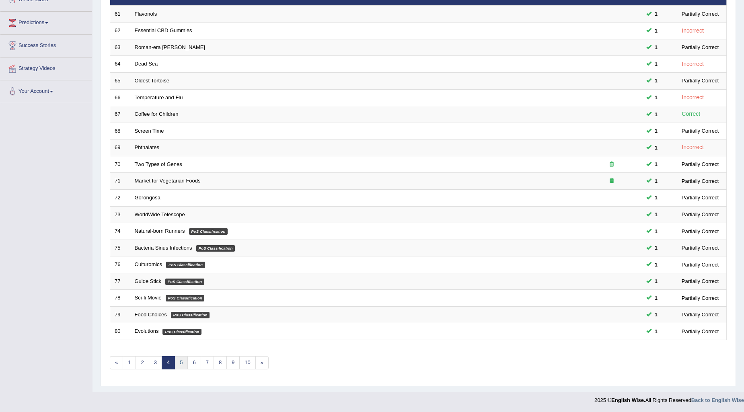
click at [177, 362] on link "5" at bounding box center [181, 362] width 13 height 13
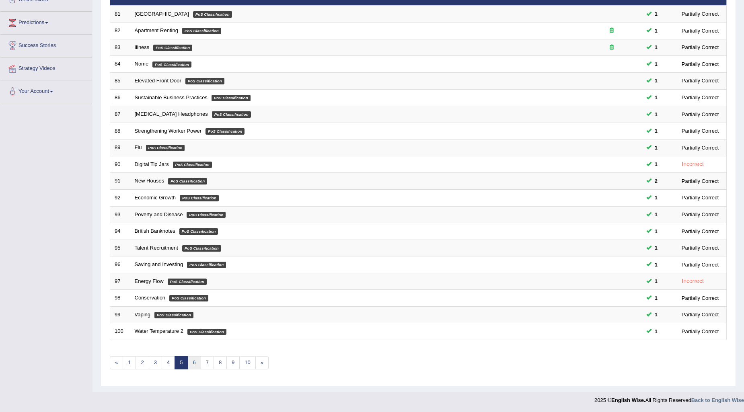
click at [191, 364] on link "6" at bounding box center [193, 362] width 13 height 13
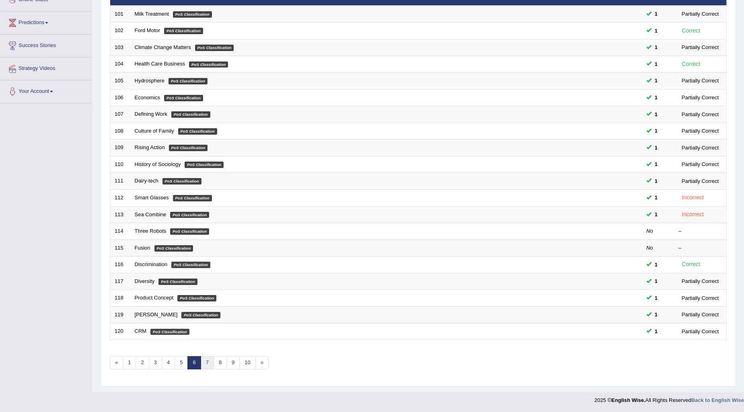
click at [212, 358] on link "7" at bounding box center [207, 362] width 13 height 13
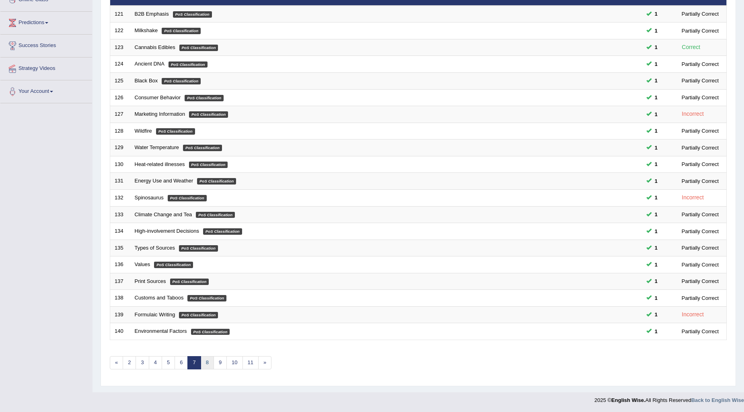
click at [205, 363] on link "8" at bounding box center [207, 362] width 13 height 13
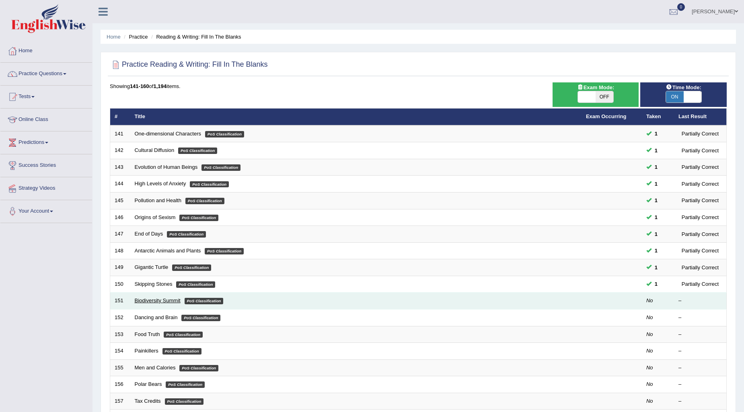
click at [168, 299] on link "Biodiversity Summit" at bounding box center [158, 301] width 46 height 6
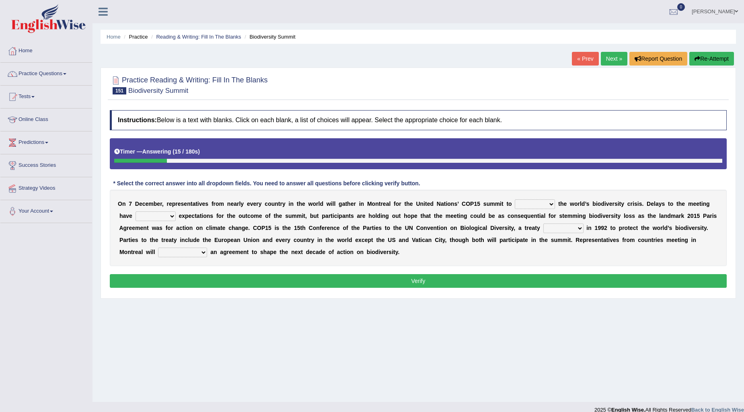
click at [550, 203] on select "work tackle figure redress" at bounding box center [535, 205] width 40 height 10
select select "figure"
click at [515, 200] on select "work tackle figure redress" at bounding box center [535, 205] width 40 height 10
click at [170, 214] on select "tempered coppered whispered coated" at bounding box center [156, 217] width 40 height 10
click at [136, 212] on select "tempered coppered whispered coated" at bounding box center [156, 217] width 40 height 10
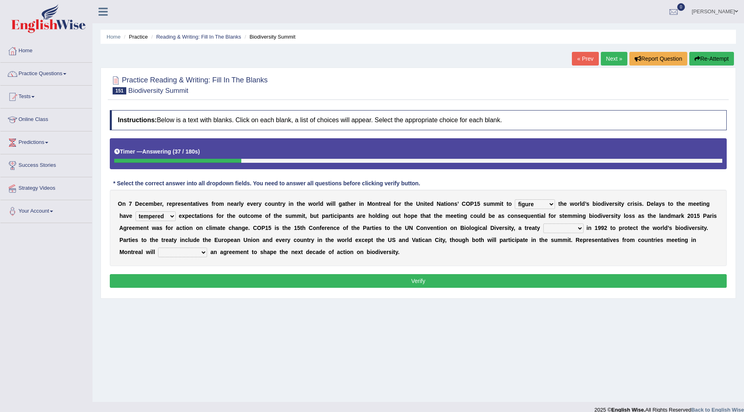
click at [172, 210] on div "O n 7 D e c e m b e r , r e p r e s e n t a t i v e s f r o m n e a r l y e v e…" at bounding box center [418, 228] width 617 height 76
click at [167, 214] on select "tempered coppered whispered coated" at bounding box center [156, 217] width 40 height 10
select select "coated"
click at [136, 212] on select "tempered coppered whispered coated" at bounding box center [156, 217] width 40 height 10
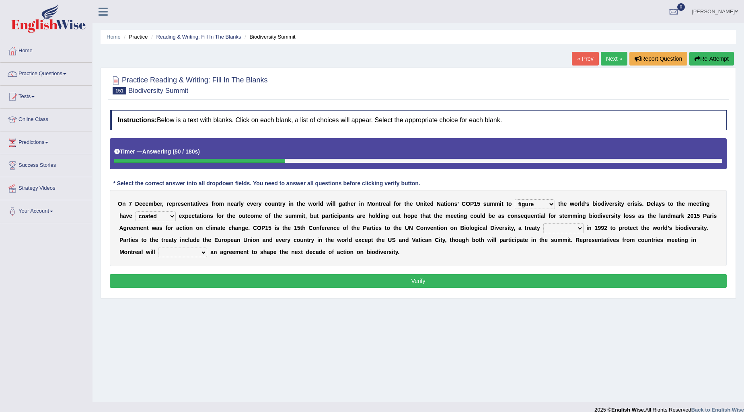
click at [574, 225] on select "crafted drifted rafted drafted" at bounding box center [563, 229] width 40 height 10
select select "drafted"
click at [543, 224] on select "crafted drifted rafted drafted" at bounding box center [563, 229] width 40 height 10
click at [200, 250] on select "satiate depreciate dispassionate negotiate" at bounding box center [182, 253] width 49 height 10
select select "dispassionate"
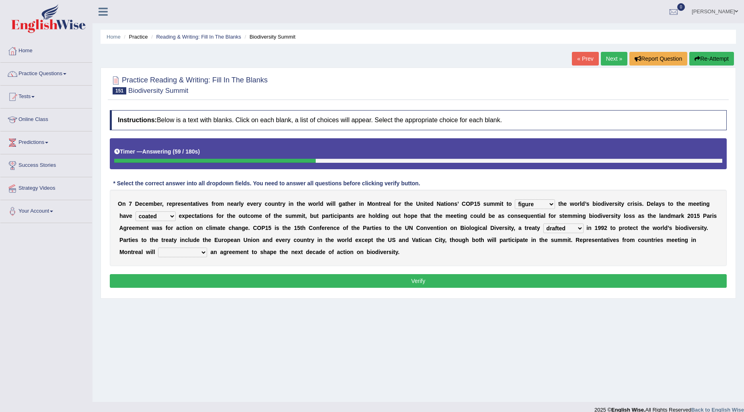
click at [158, 248] on select "satiate depreciate dispassionate negotiate" at bounding box center [182, 253] width 49 height 10
click at [409, 284] on button "Verify" at bounding box center [418, 281] width 617 height 14
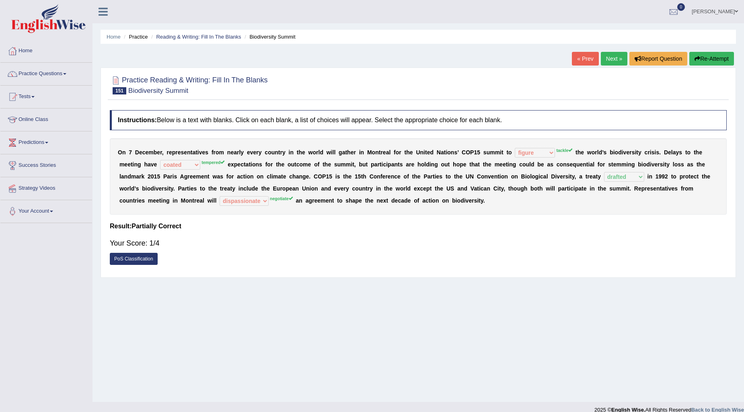
click at [610, 61] on link "Next »" at bounding box center [614, 59] width 27 height 14
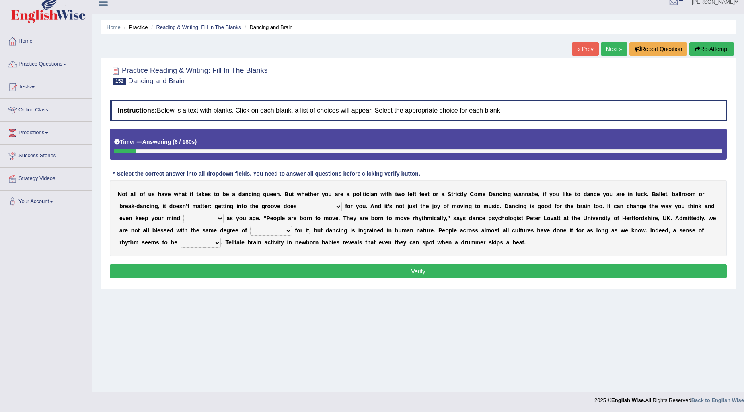
click at [333, 204] on select "wonders businesses researches customers" at bounding box center [321, 207] width 42 height 10
select select "businesses"
click at [300, 202] on select "wonders businesses researches customers" at bounding box center [321, 207] width 42 height 10
click at [203, 218] on select "closed sharp blank clean" at bounding box center [203, 219] width 40 height 10
select select "sharp"
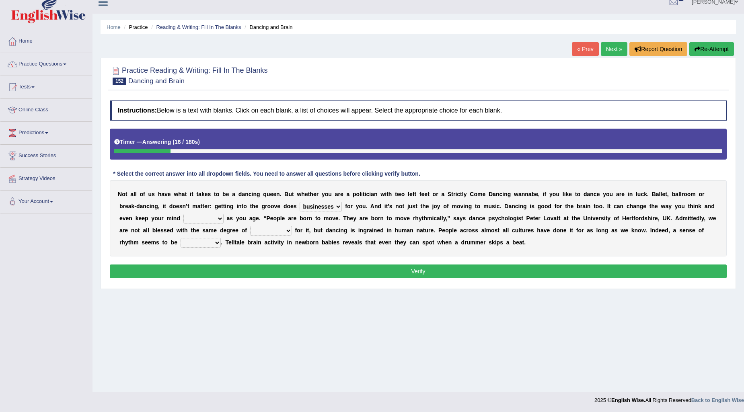
click at [183, 214] on select "closed sharp blank clean" at bounding box center [203, 219] width 40 height 10
click at [220, 217] on select "closed sharp blank clean" at bounding box center [203, 219] width 40 height 10
click at [183, 214] on select "closed sharp blank clean" at bounding box center [203, 219] width 40 height 10
click at [279, 231] on select "success risk uncertainty talent" at bounding box center [271, 231] width 42 height 10
select select "success"
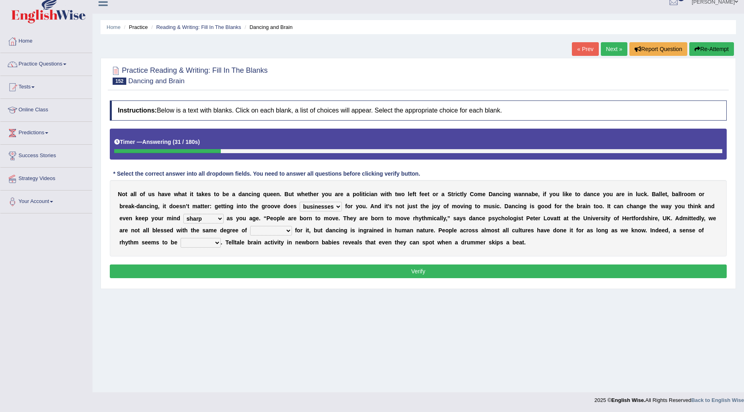
click at [250, 226] on select "success risk uncertainty talent" at bounding box center [271, 231] width 42 height 10
click at [218, 239] on select "initiative indicative inmate innate" at bounding box center [201, 243] width 40 height 10
select select "innate"
click at [181, 238] on select "initiative indicative inmate innate" at bounding box center [201, 243] width 40 height 10
click at [415, 271] on button "Verify" at bounding box center [418, 272] width 617 height 14
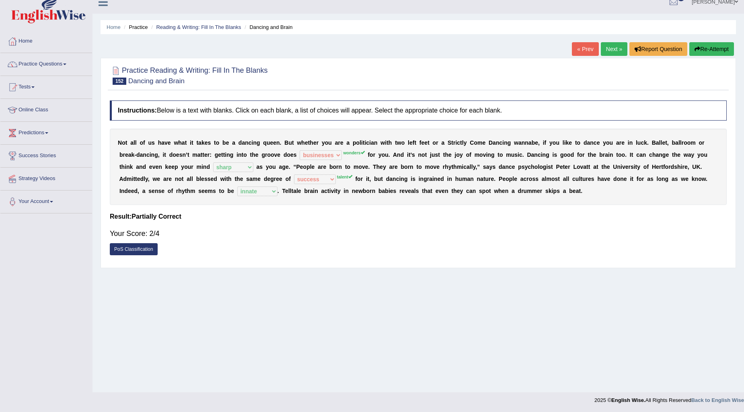
click at [609, 49] on link "Next »" at bounding box center [614, 49] width 27 height 14
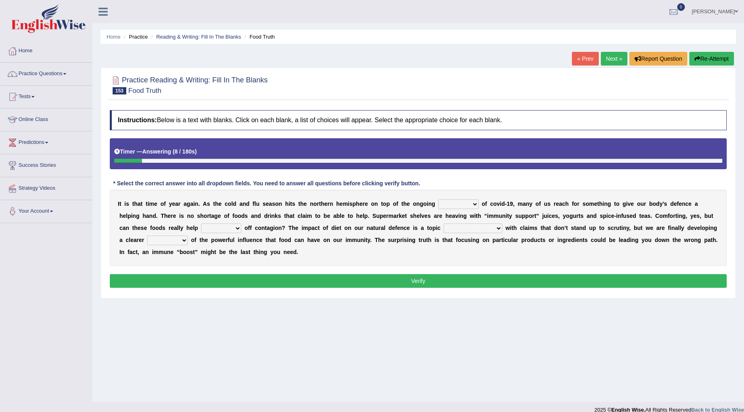
click at [482, 202] on b "o" at bounding box center [484, 204] width 4 height 6
click at [471, 202] on select "ravages savages stages rages" at bounding box center [458, 205] width 40 height 10
select select "stages"
click at [438, 200] on select "ravages savages stages rages" at bounding box center [458, 205] width 40 height 10
click at [724, 8] on link "naimo" at bounding box center [715, 10] width 58 height 21
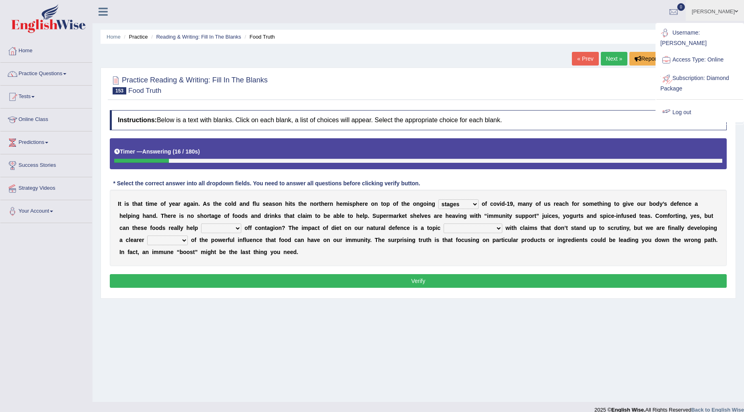
click at [686, 106] on link "Log out" at bounding box center [699, 112] width 87 height 19
